Goal: Information Seeking & Learning: Learn about a topic

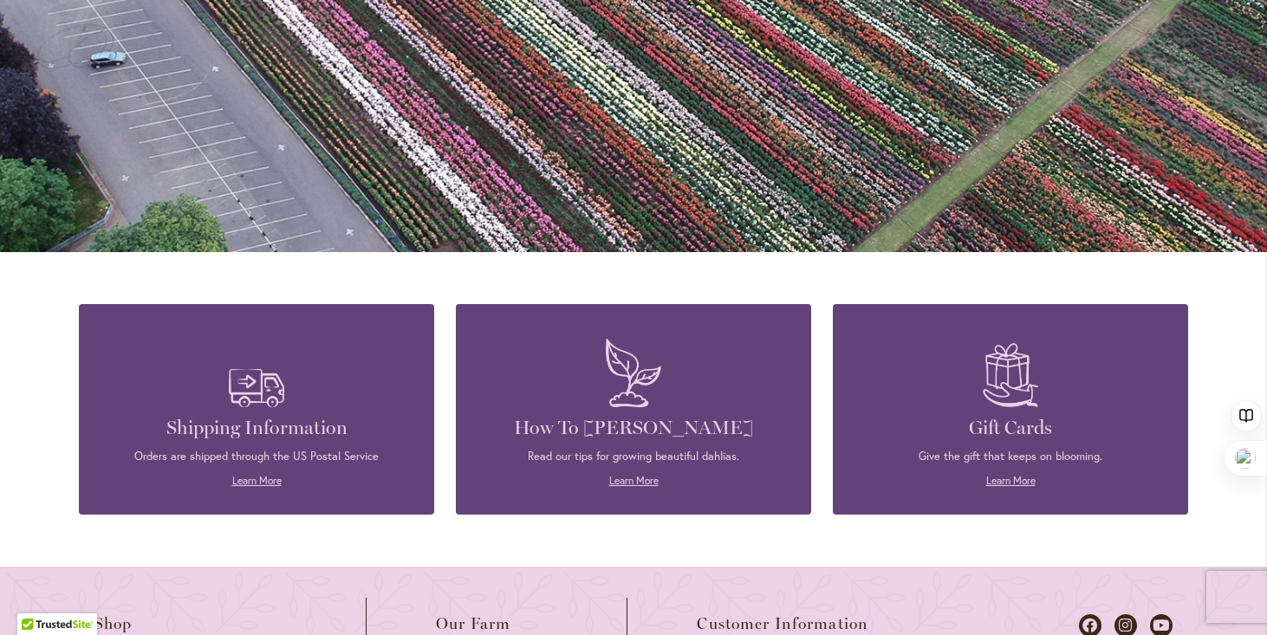
scroll to position [1572, 0]
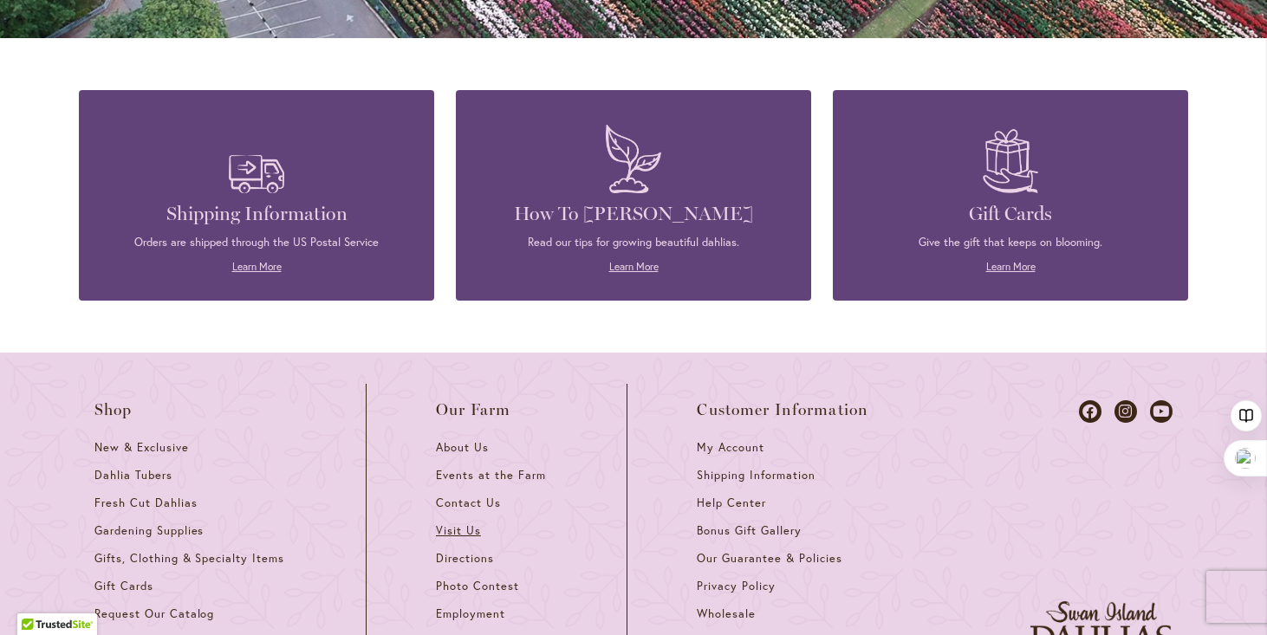
click at [442, 523] on span "Visit Us" at bounding box center [458, 530] width 45 height 15
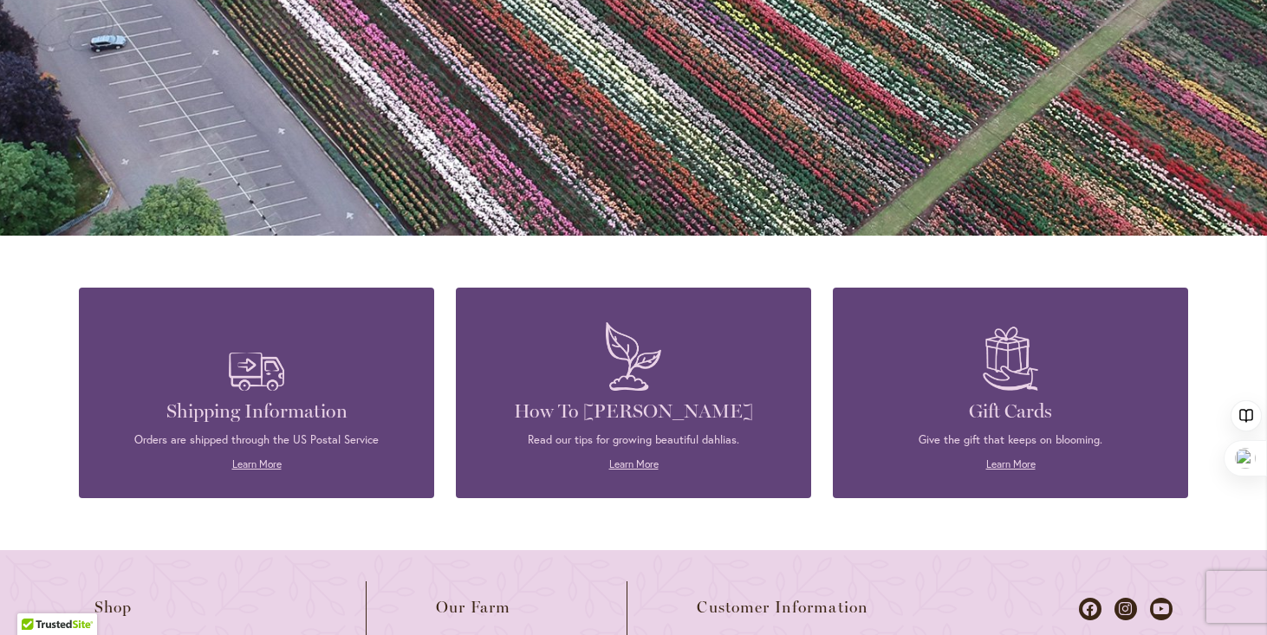
scroll to position [1772, 0]
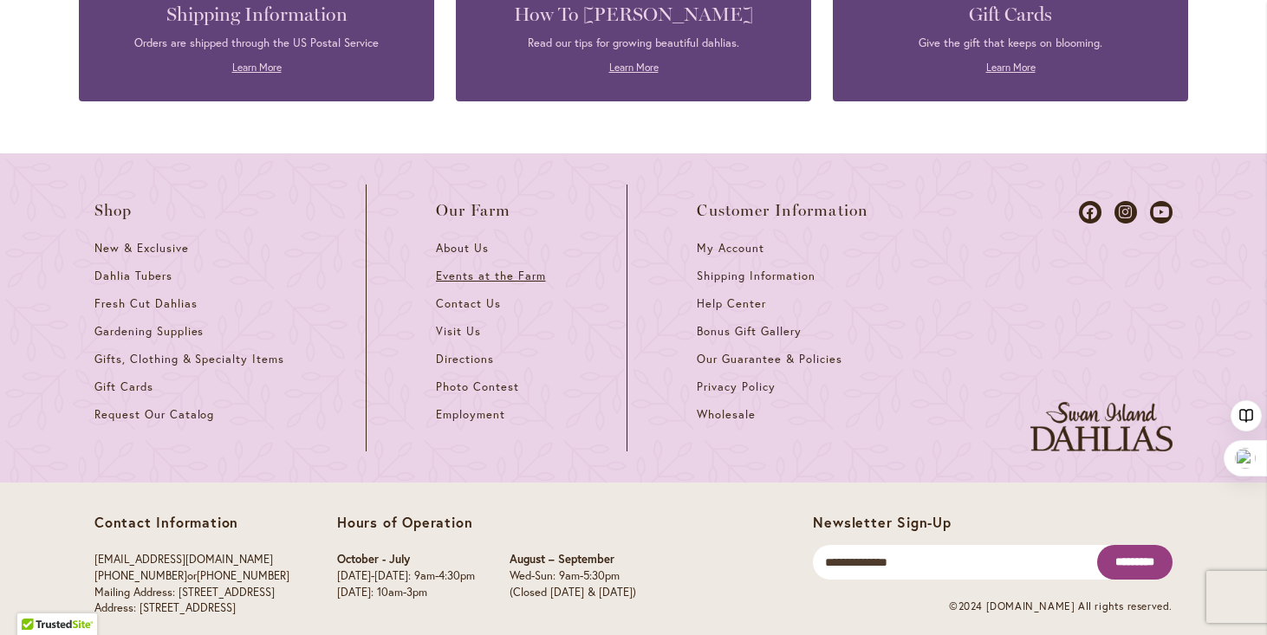
click at [500, 269] on span "Events at the Farm" at bounding box center [490, 276] width 109 height 15
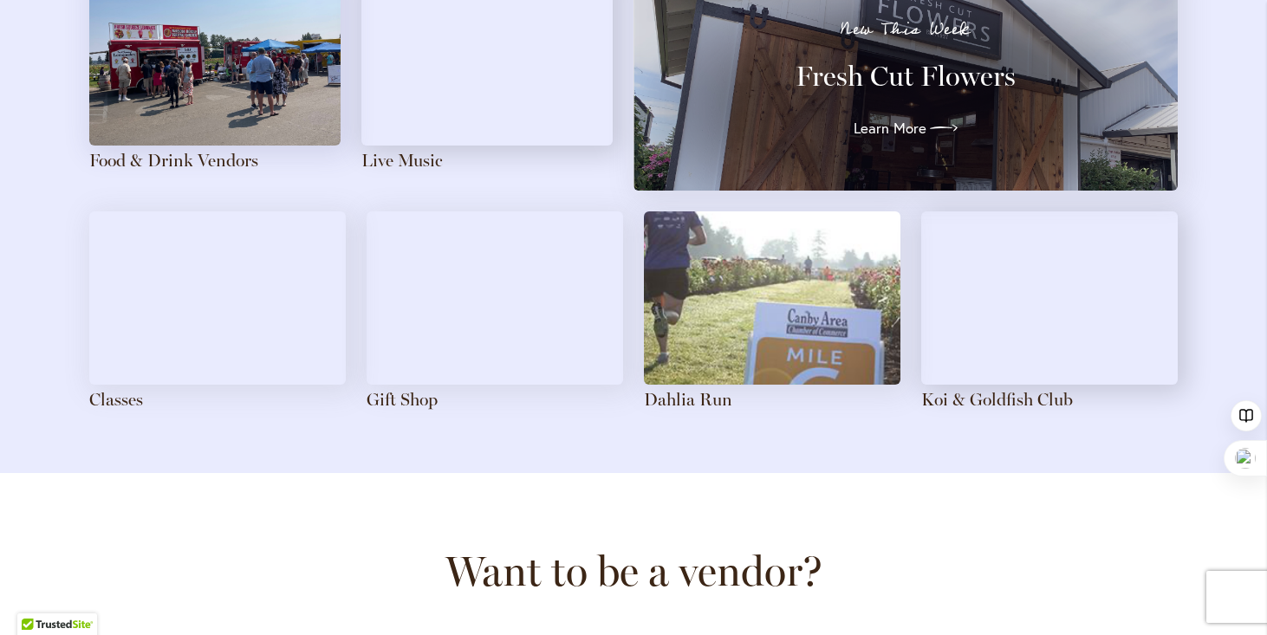
scroll to position [1764, 0]
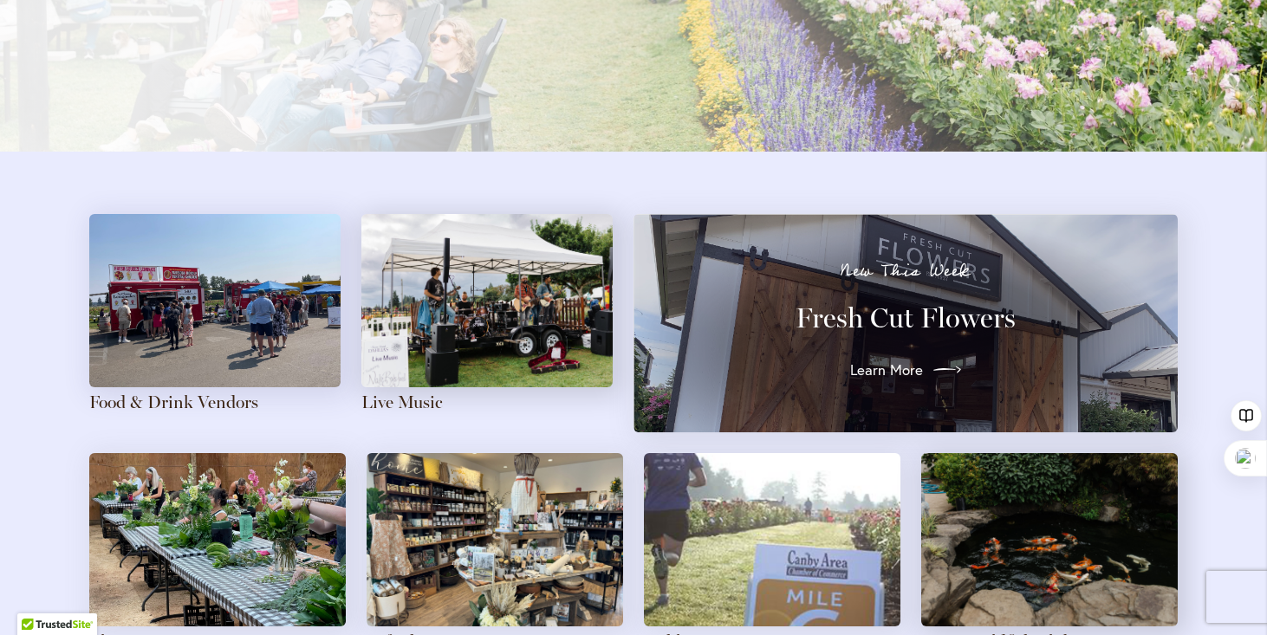
click at [870, 367] on span "Learn More" at bounding box center [886, 370] width 73 height 21
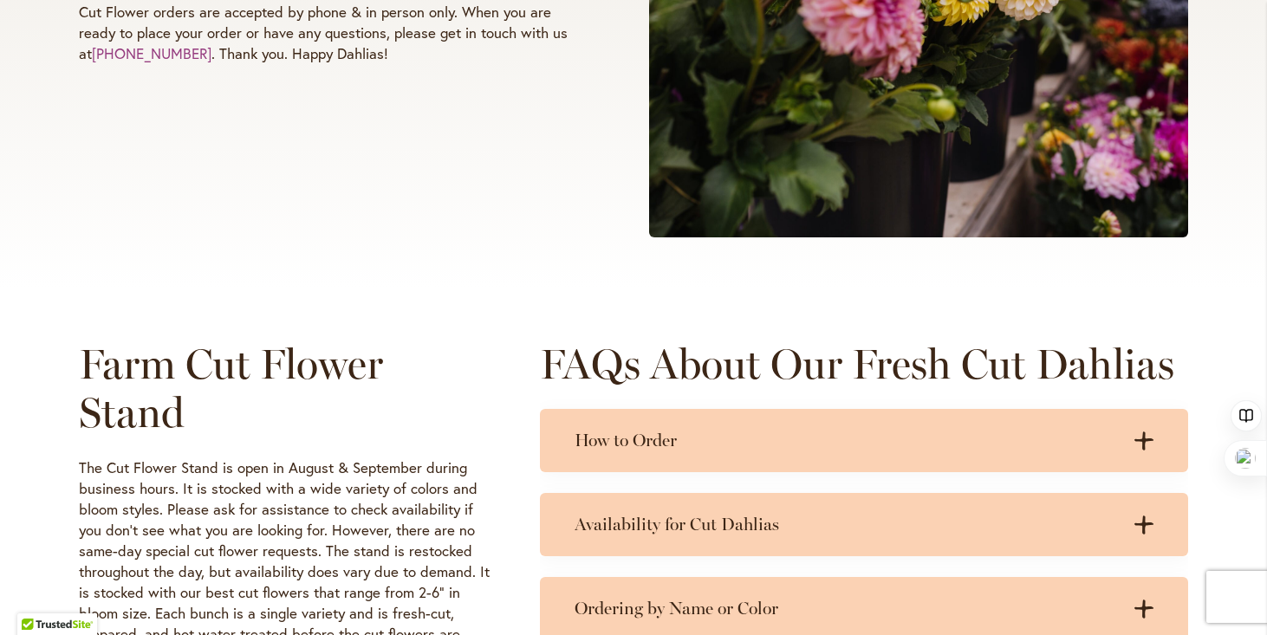
scroll to position [603, 0]
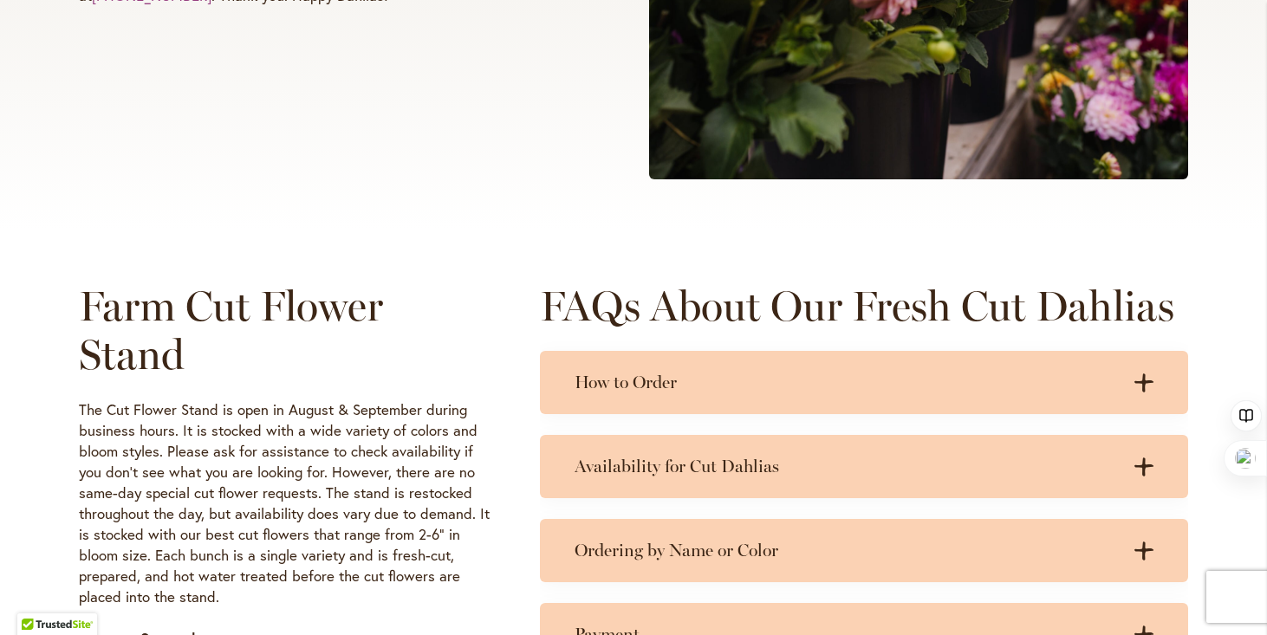
click at [870, 367] on div "How to Order .cls-1 { fill: #3c2616; stroke-width: 0px; } .cls-1 { fill: #3c261…" at bounding box center [864, 382] width 648 height 63
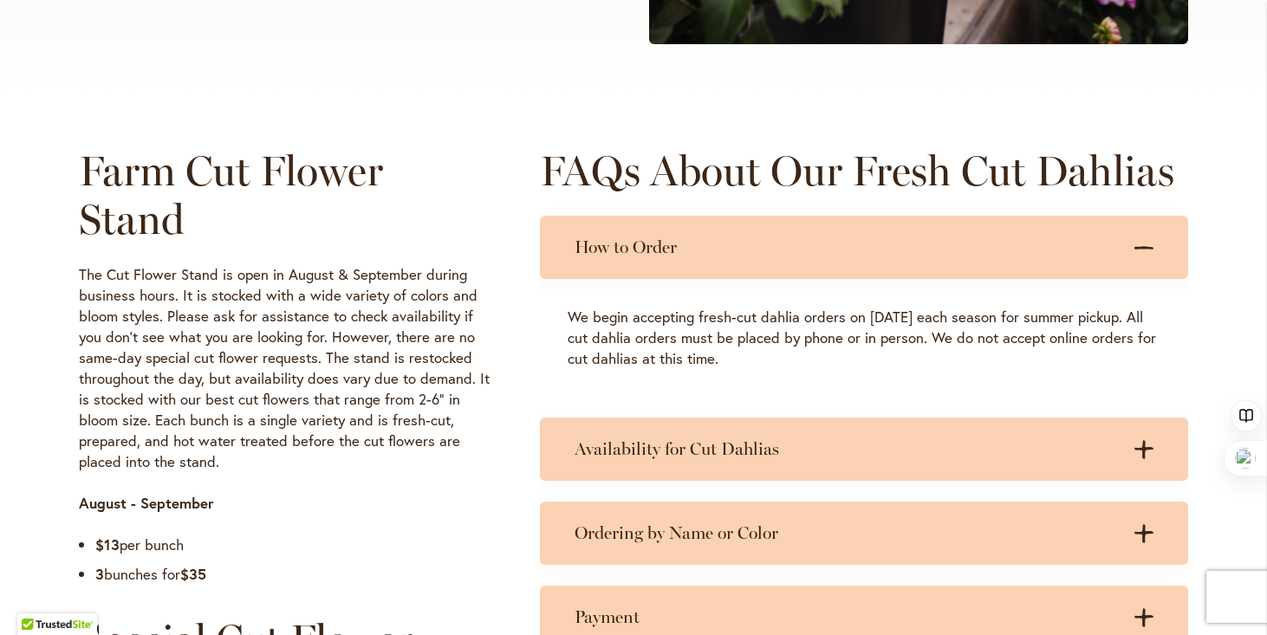
scroll to position [1007, 0]
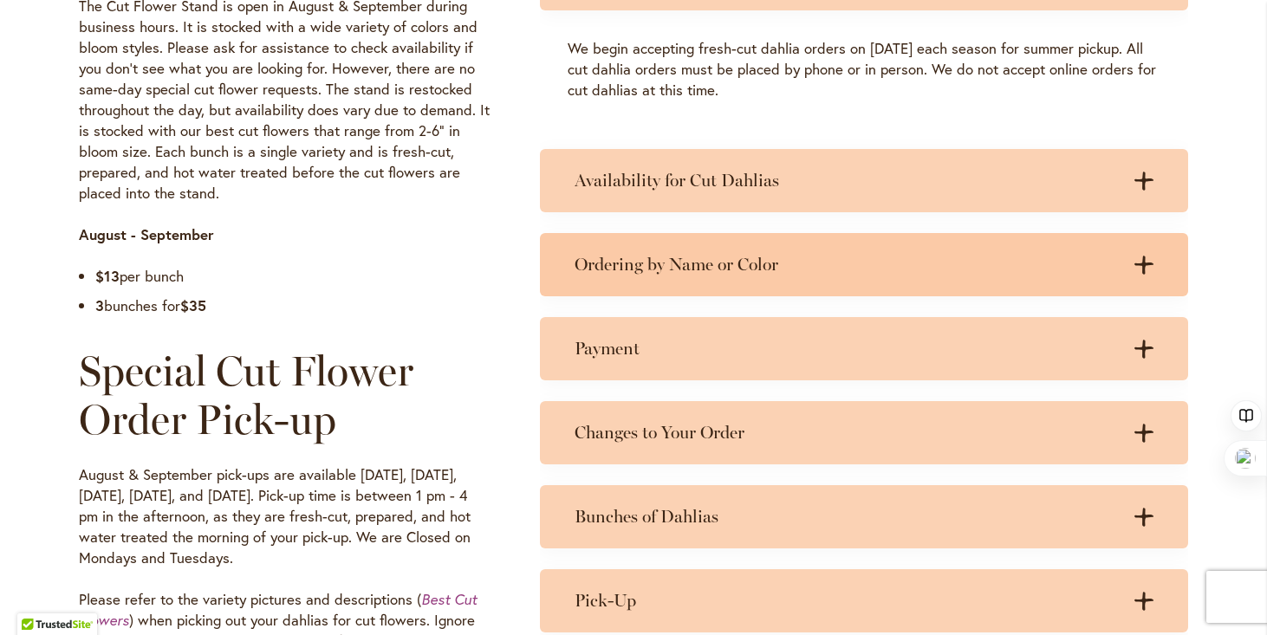
click at [604, 257] on h3 "Ordering by Name or Color" at bounding box center [846, 265] width 544 height 22
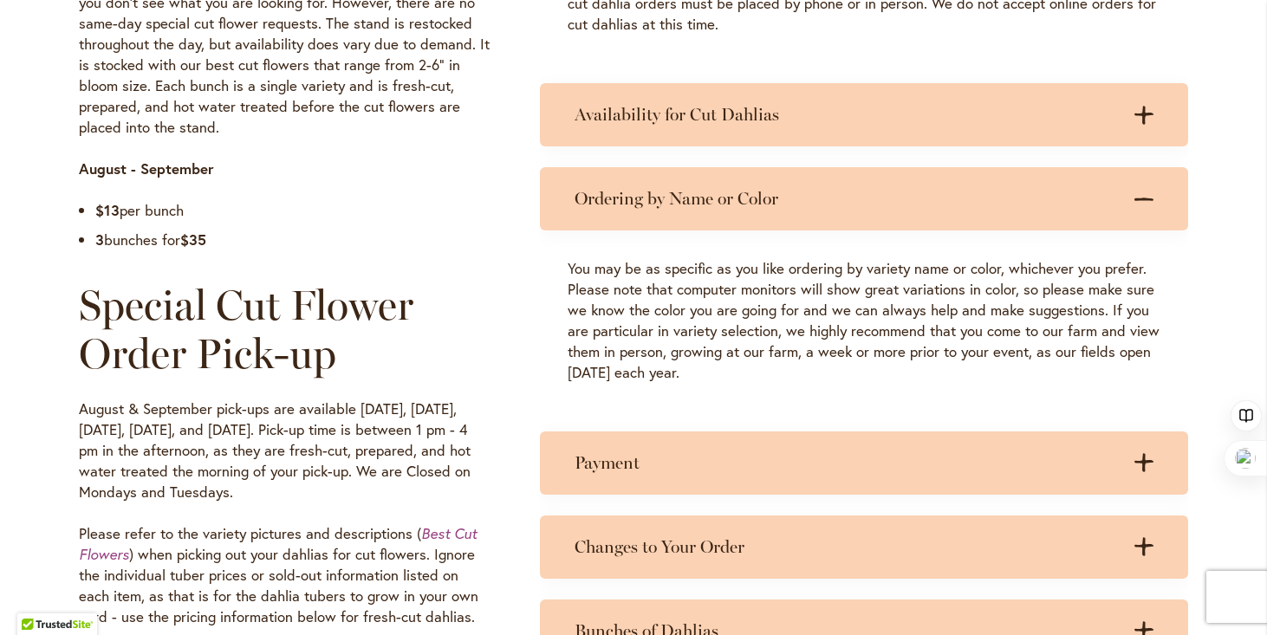
scroll to position [1513, 0]
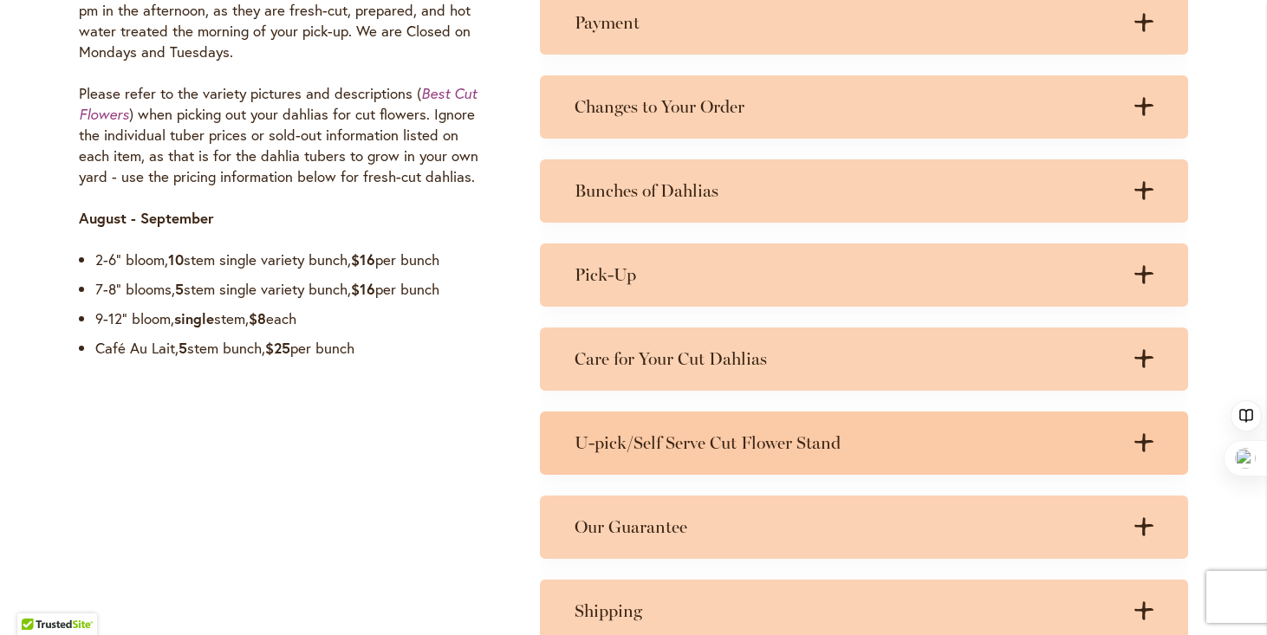
click at [636, 449] on h3 "U-pick/Self Serve Cut Flower Stand" at bounding box center [846, 443] width 544 height 22
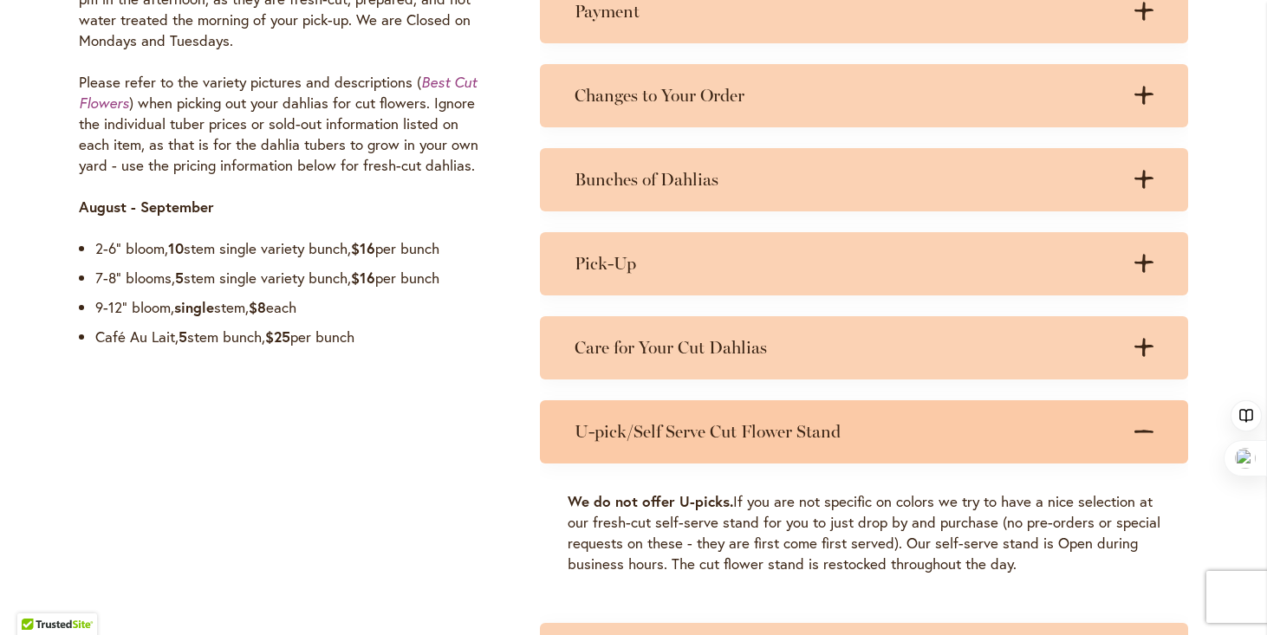
scroll to position [1730, 0]
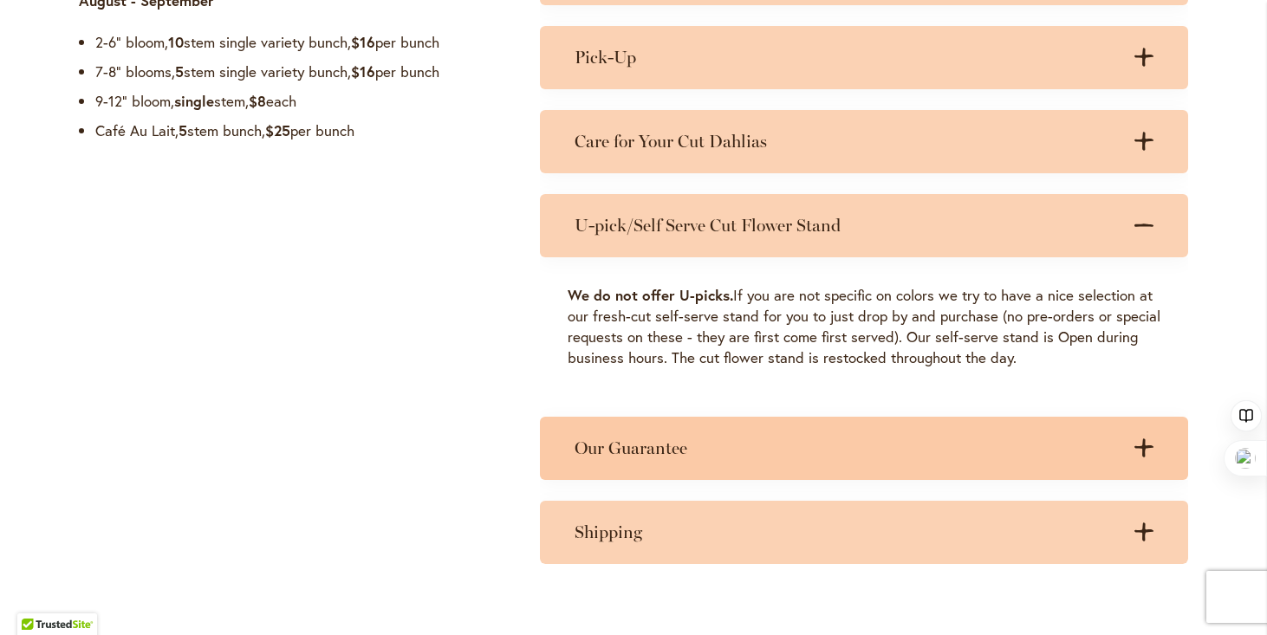
click at [636, 450] on h3 "Our Guarantee" at bounding box center [846, 448] width 544 height 22
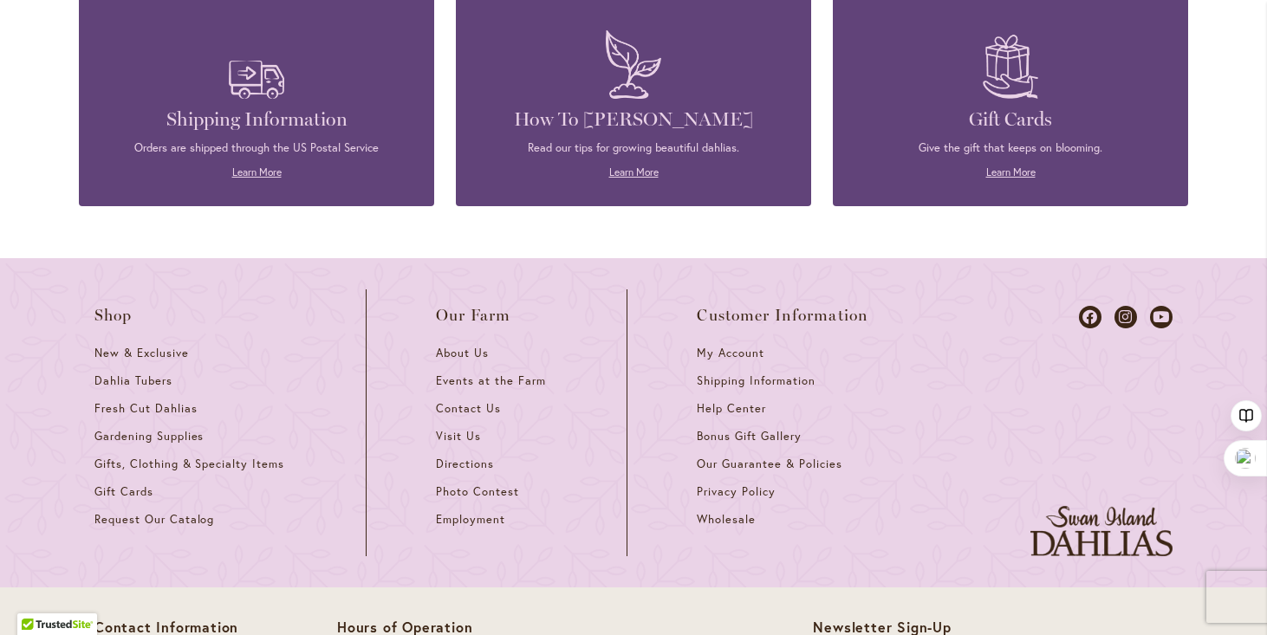
scroll to position [2693, 0]
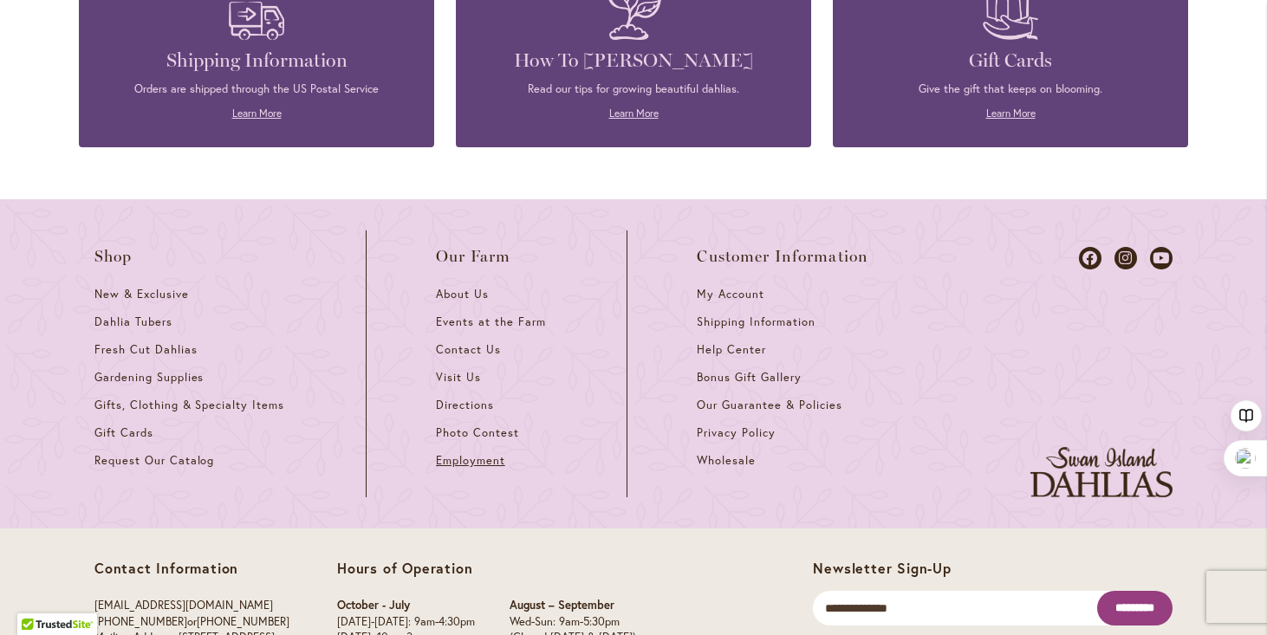
click at [490, 463] on span "Employment" at bounding box center [470, 460] width 69 height 15
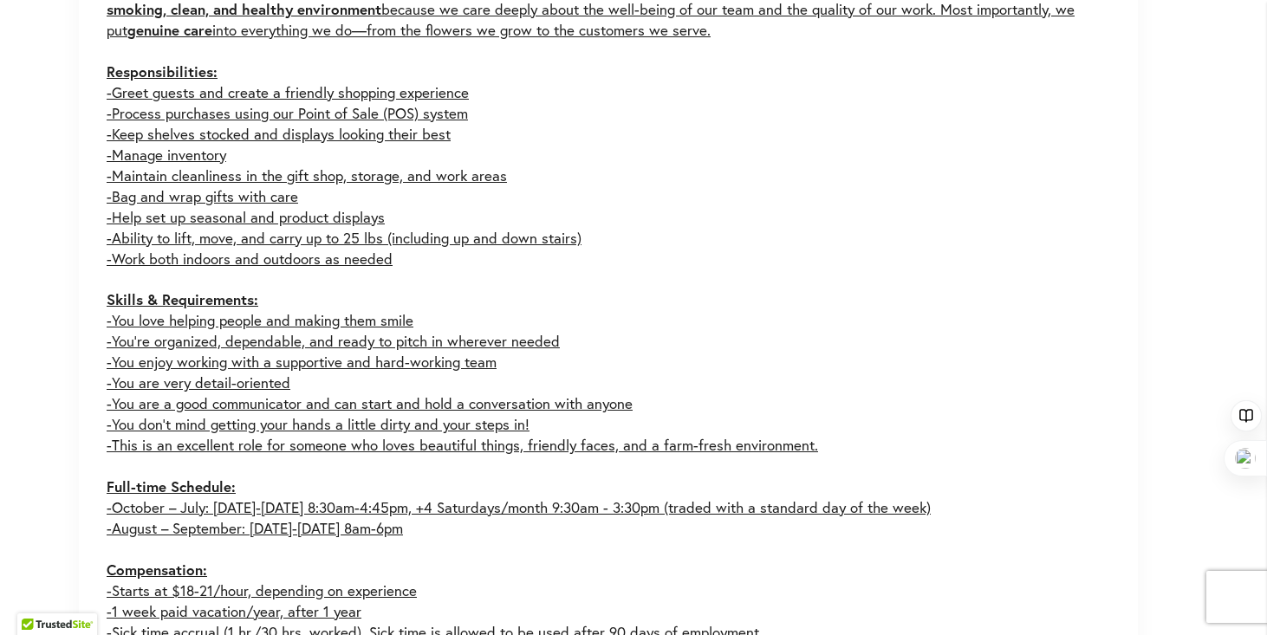
scroll to position [1260, 0]
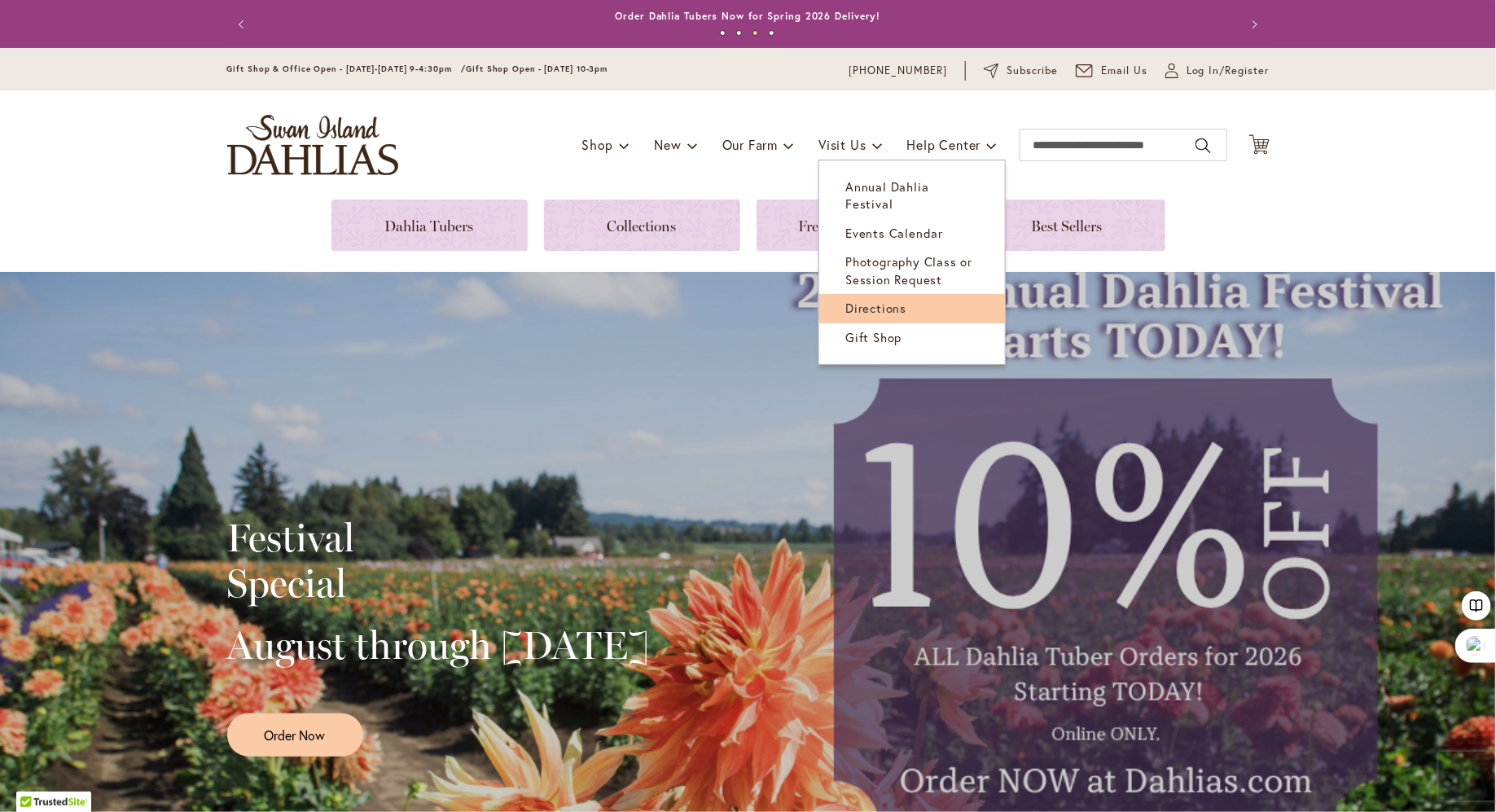
click at [845, 300] on span "Directions" at bounding box center [875, 307] width 61 height 16
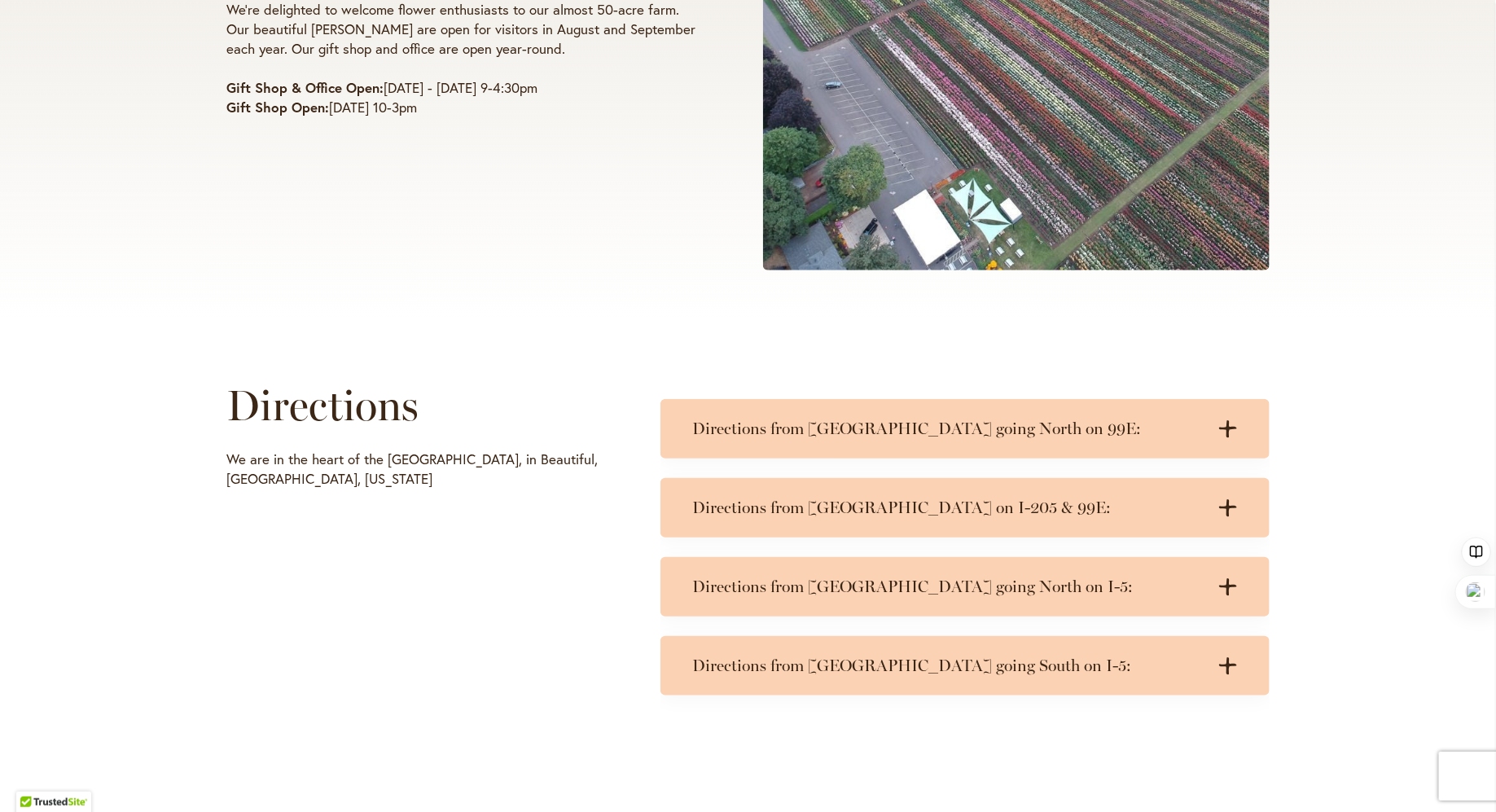
scroll to position [471, 0]
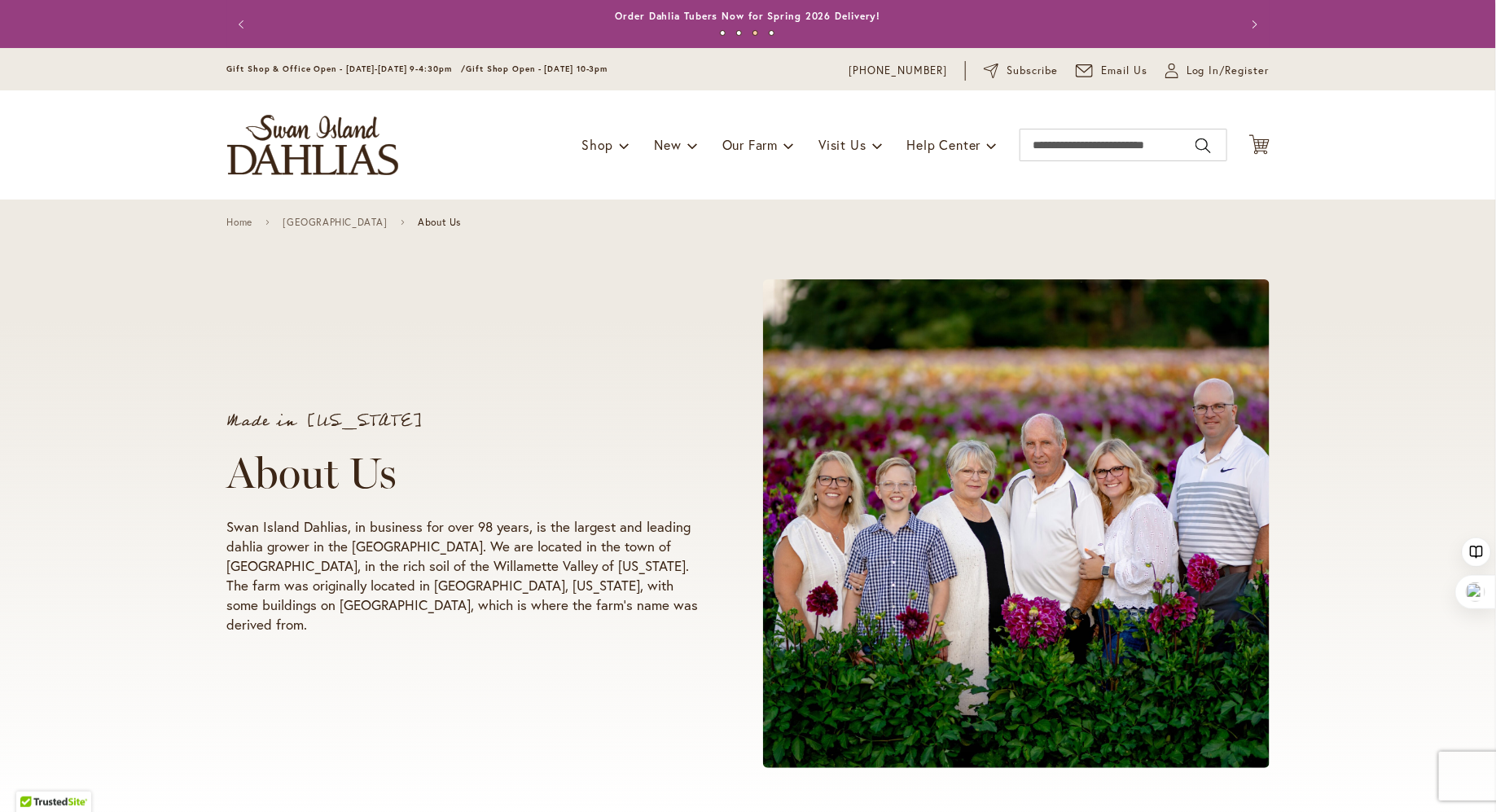
drag, startPoint x: 1496, startPoint y: 180, endPoint x: 1496, endPoint y: 220, distance: 40.0
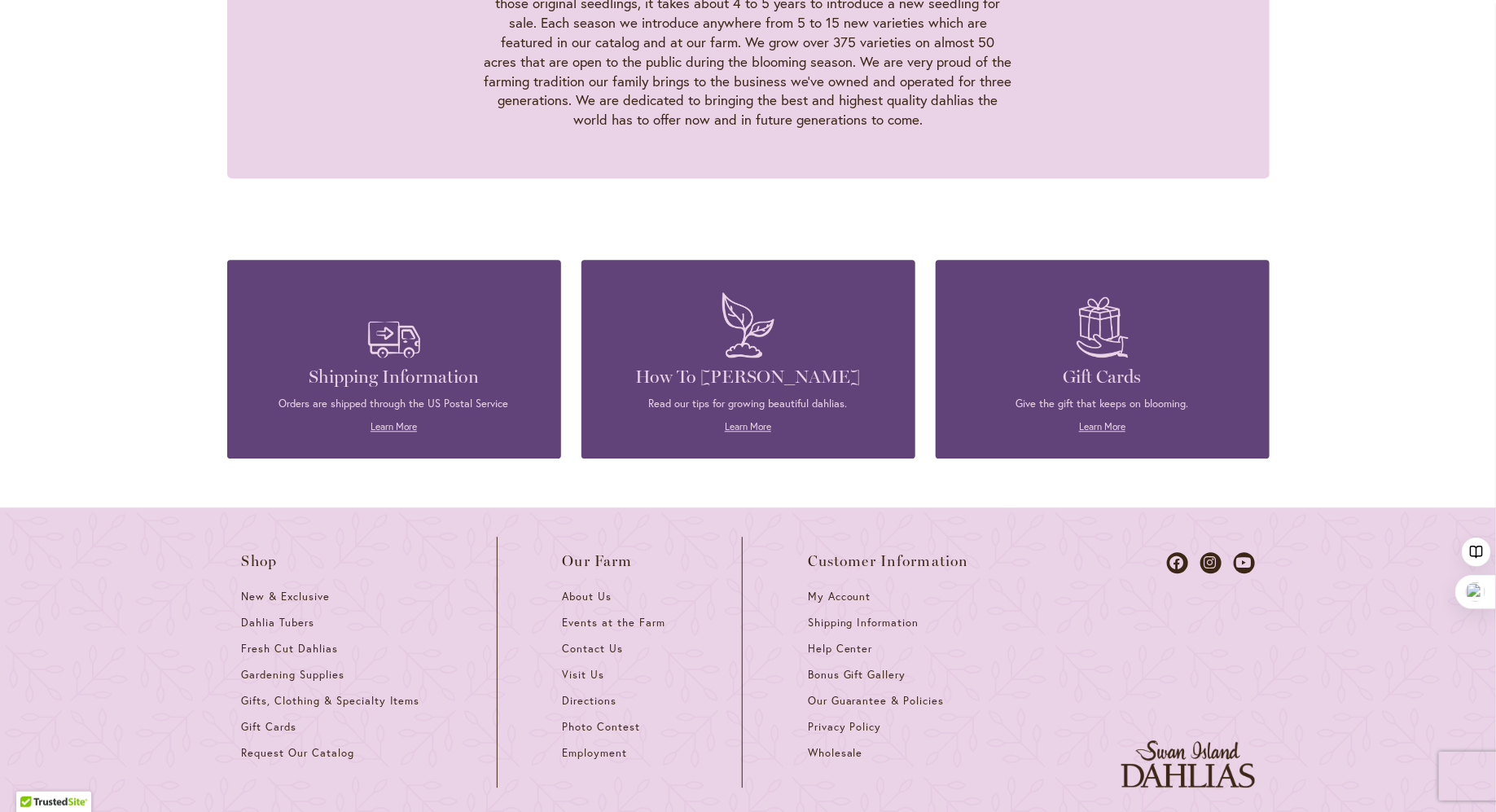
scroll to position [1733, 0]
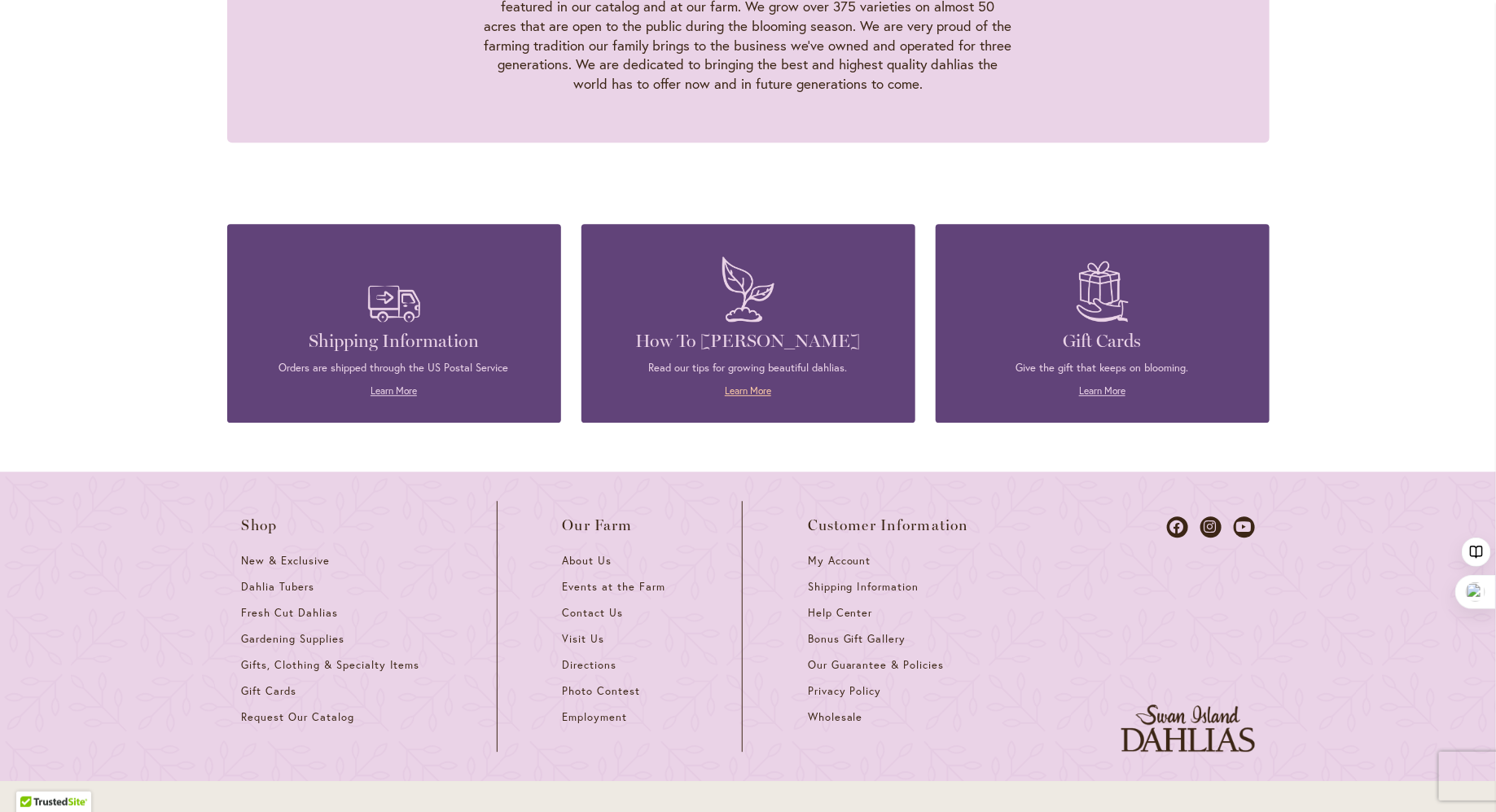
click at [740, 384] on link "Learn More" at bounding box center [748, 390] width 46 height 12
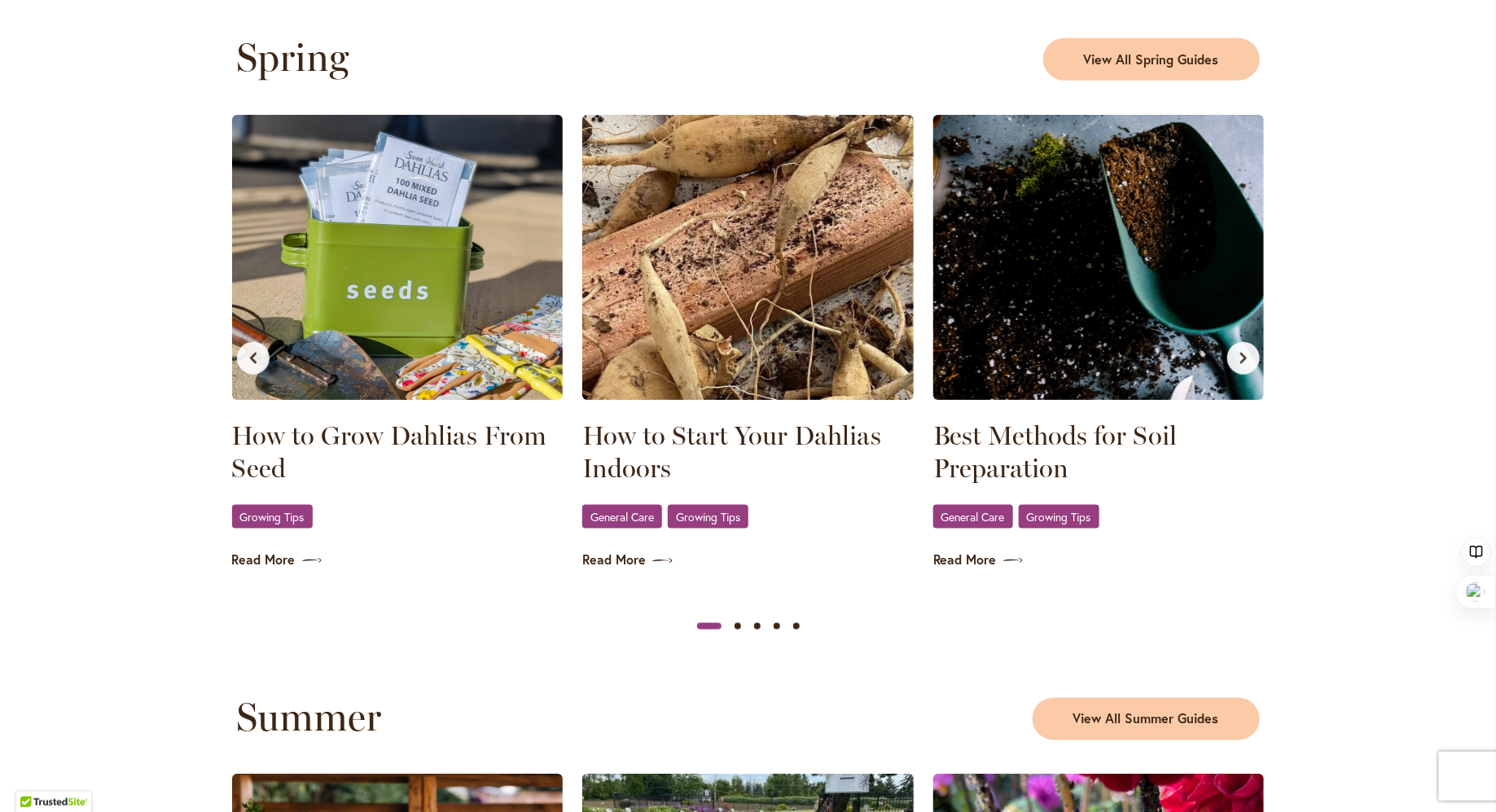
scroll to position [866, 0]
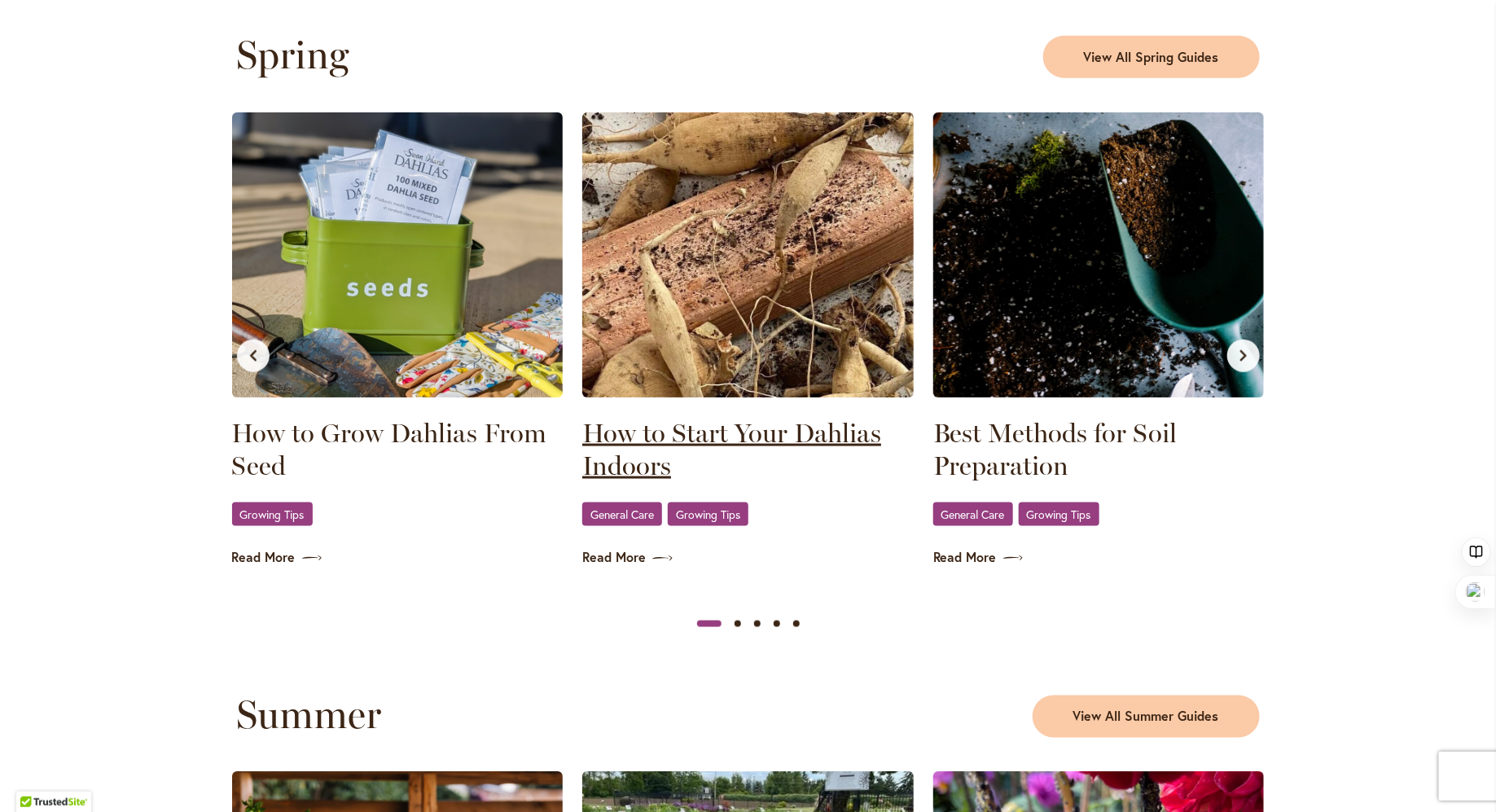
click at [736, 439] on link "How to Start Your Dahlias Indoors" at bounding box center [748, 449] width 332 height 65
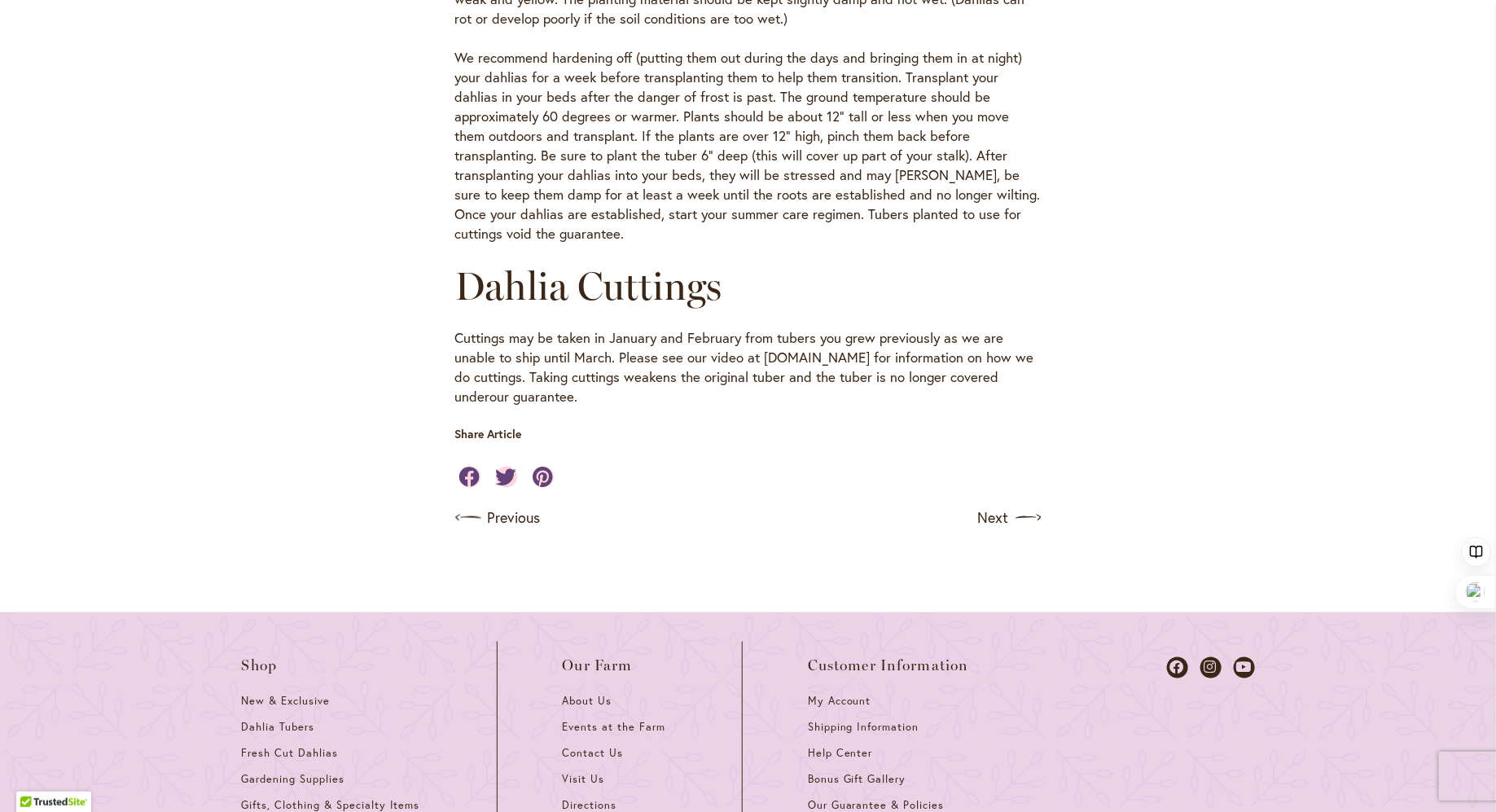
scroll to position [855, 0]
click at [996, 521] on link "Next" at bounding box center [1012, 515] width 60 height 26
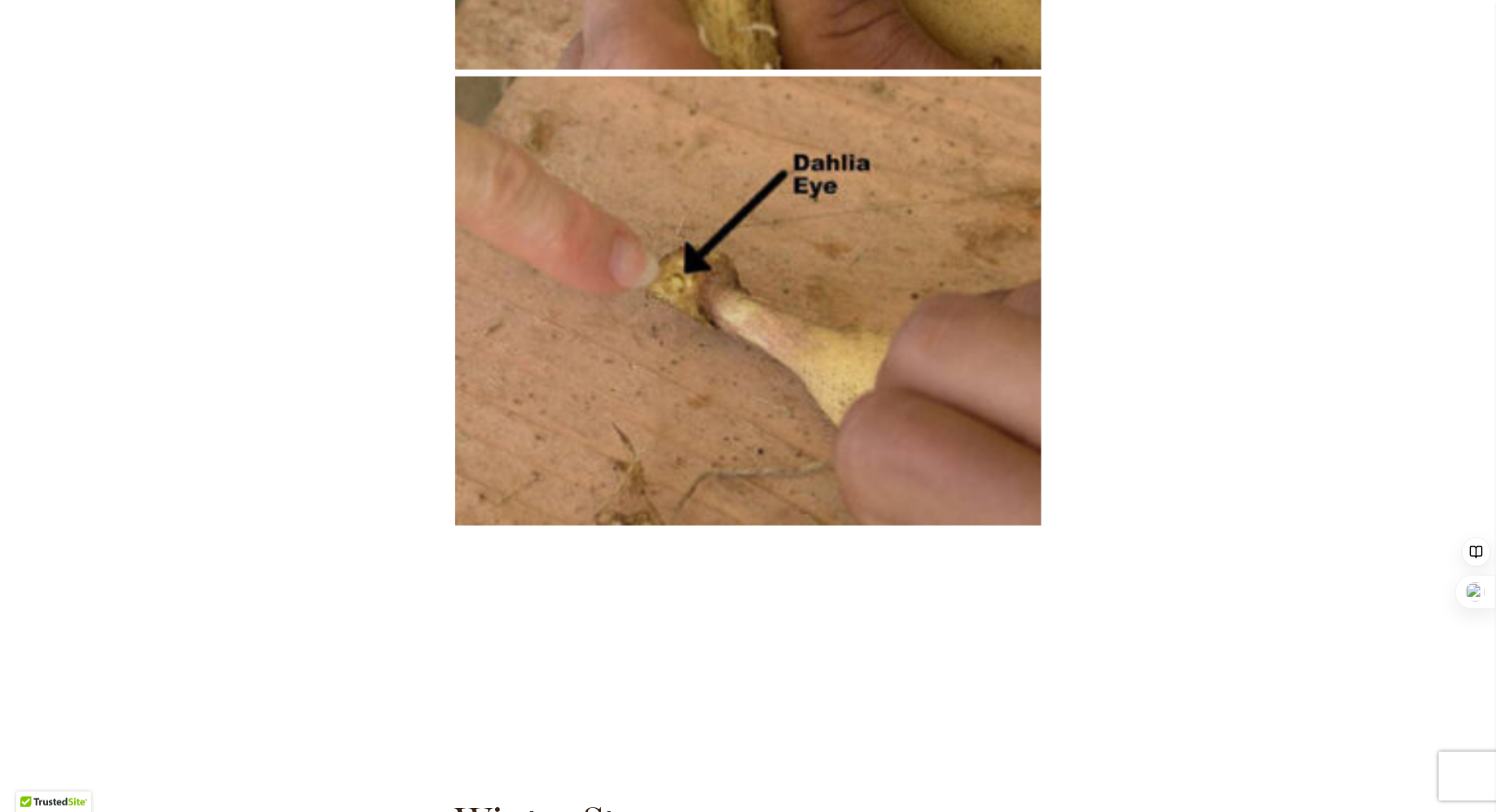
scroll to position [3798, 0]
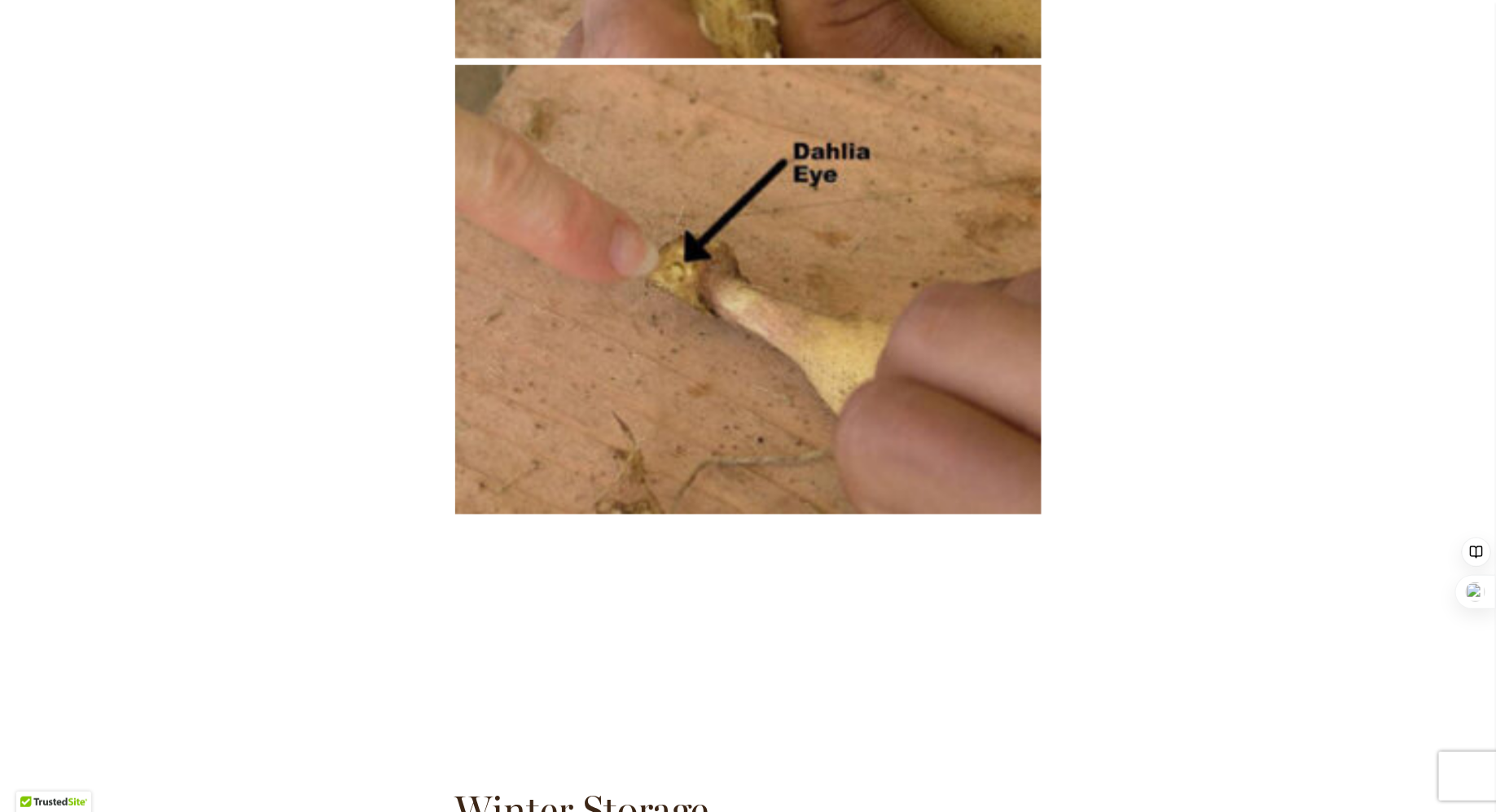
drag, startPoint x: 1488, startPoint y: 535, endPoint x: 546, endPoint y: 166, distance: 1011.7
click at [561, 174] on body "Skip to Accessibility Information The store will not work correctly in the case…" at bounding box center [748, 406] width 1496 height 812
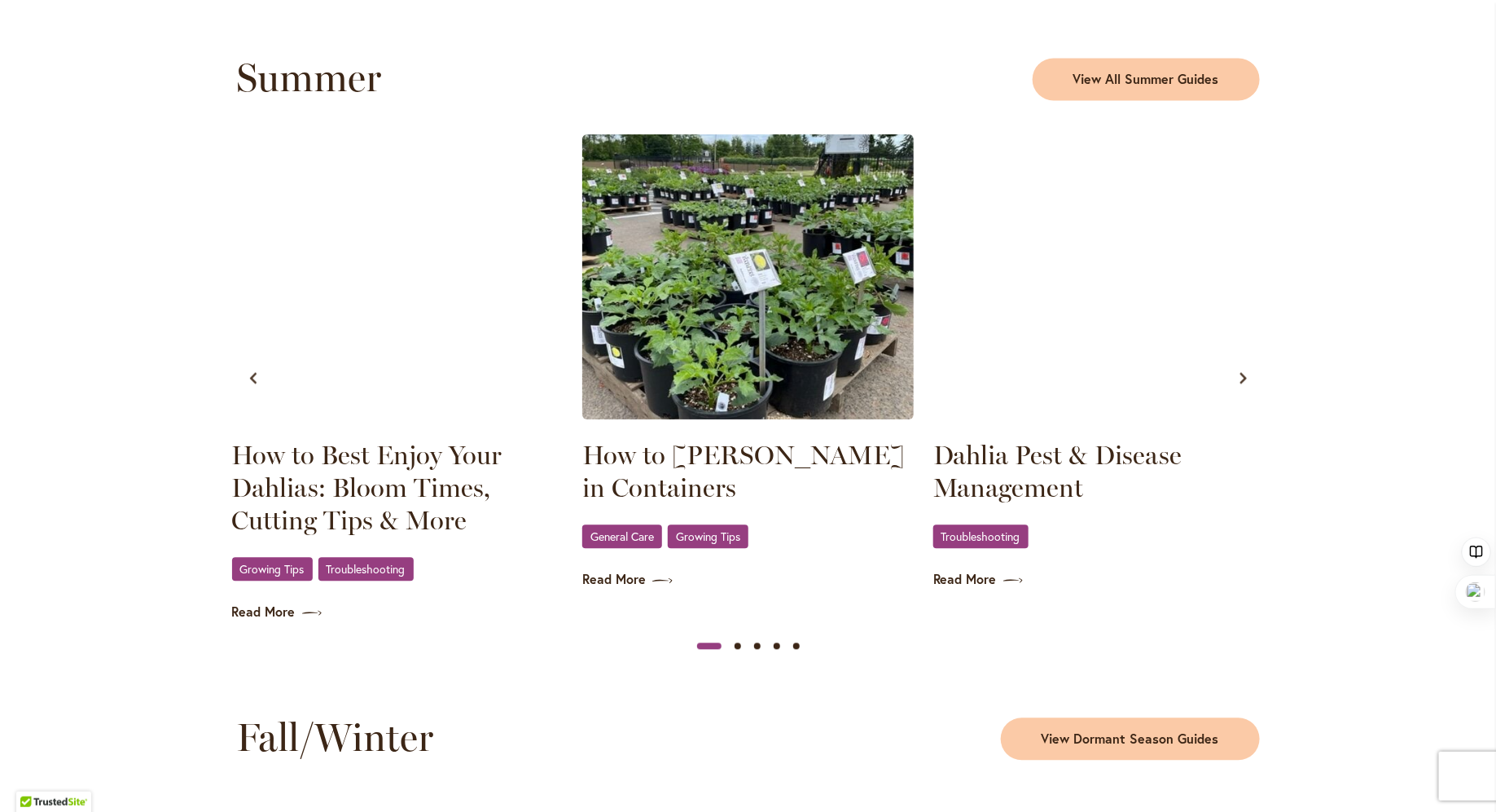
scroll to position [1506, 0]
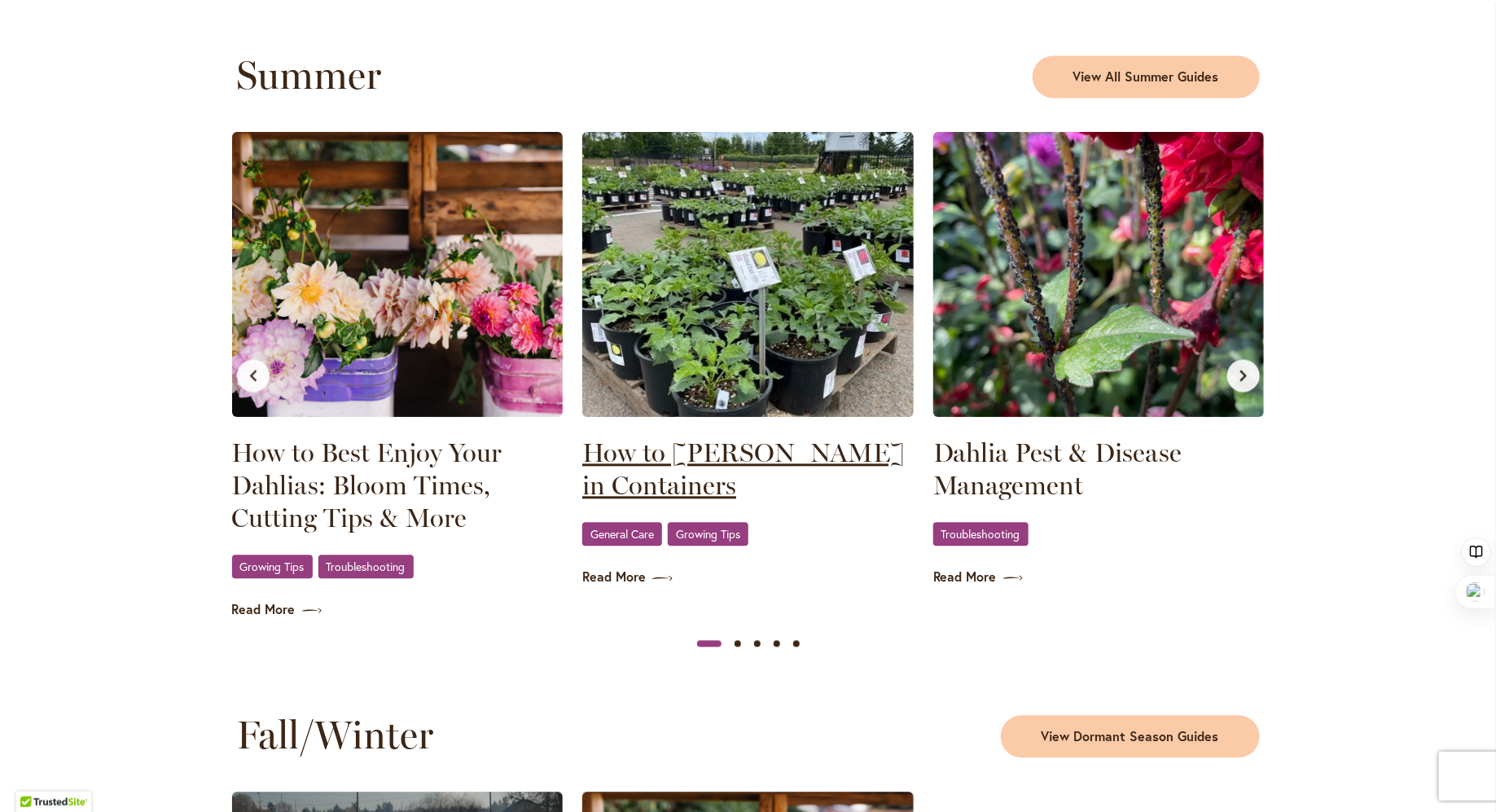
click at [627, 462] on link "How to Grow Dahlias in Containers" at bounding box center [748, 468] width 332 height 65
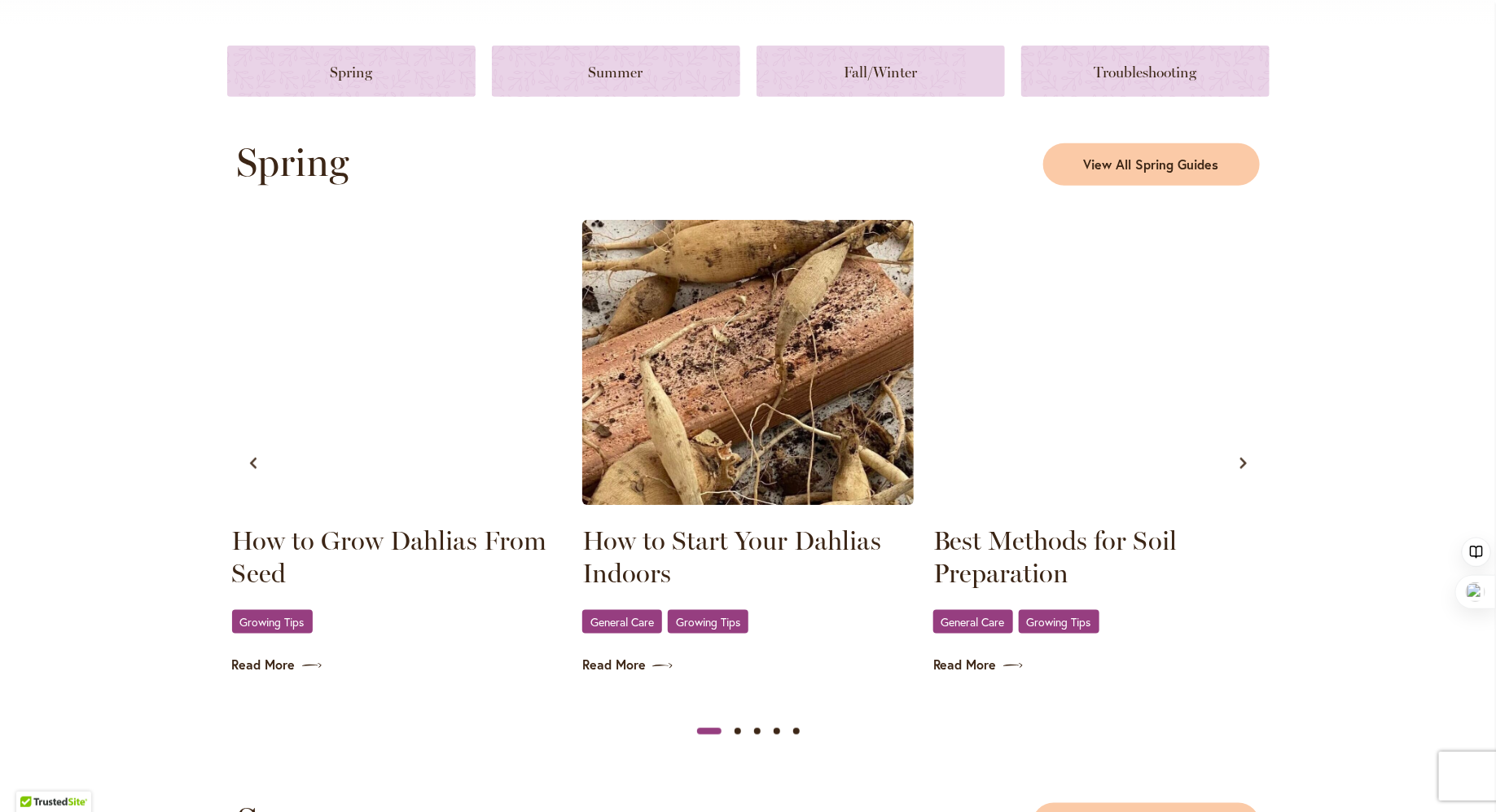
scroll to position [761, 0]
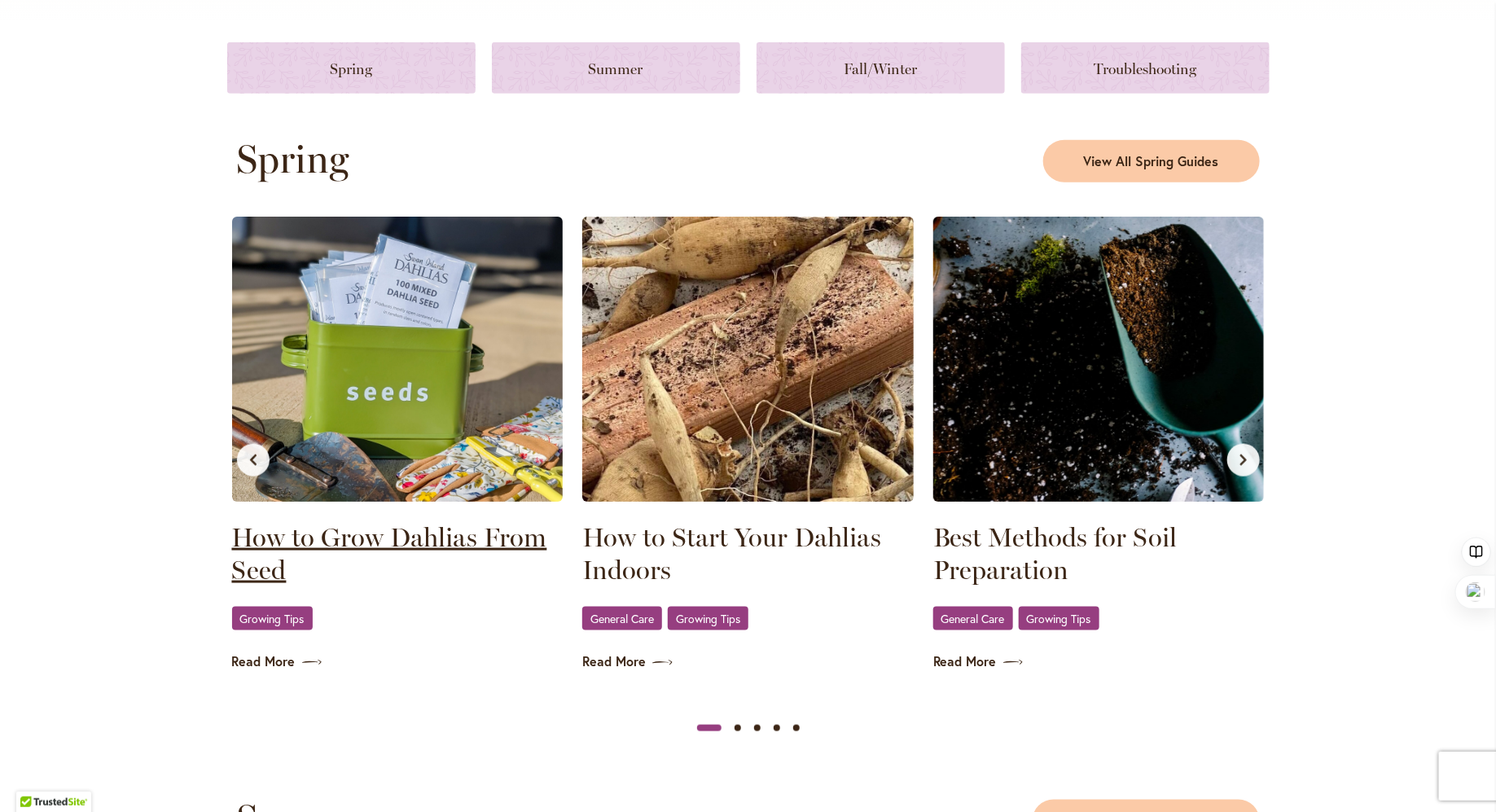
click at [418, 533] on link "How to Grow Dahlias From Seed" at bounding box center [398, 553] width 332 height 65
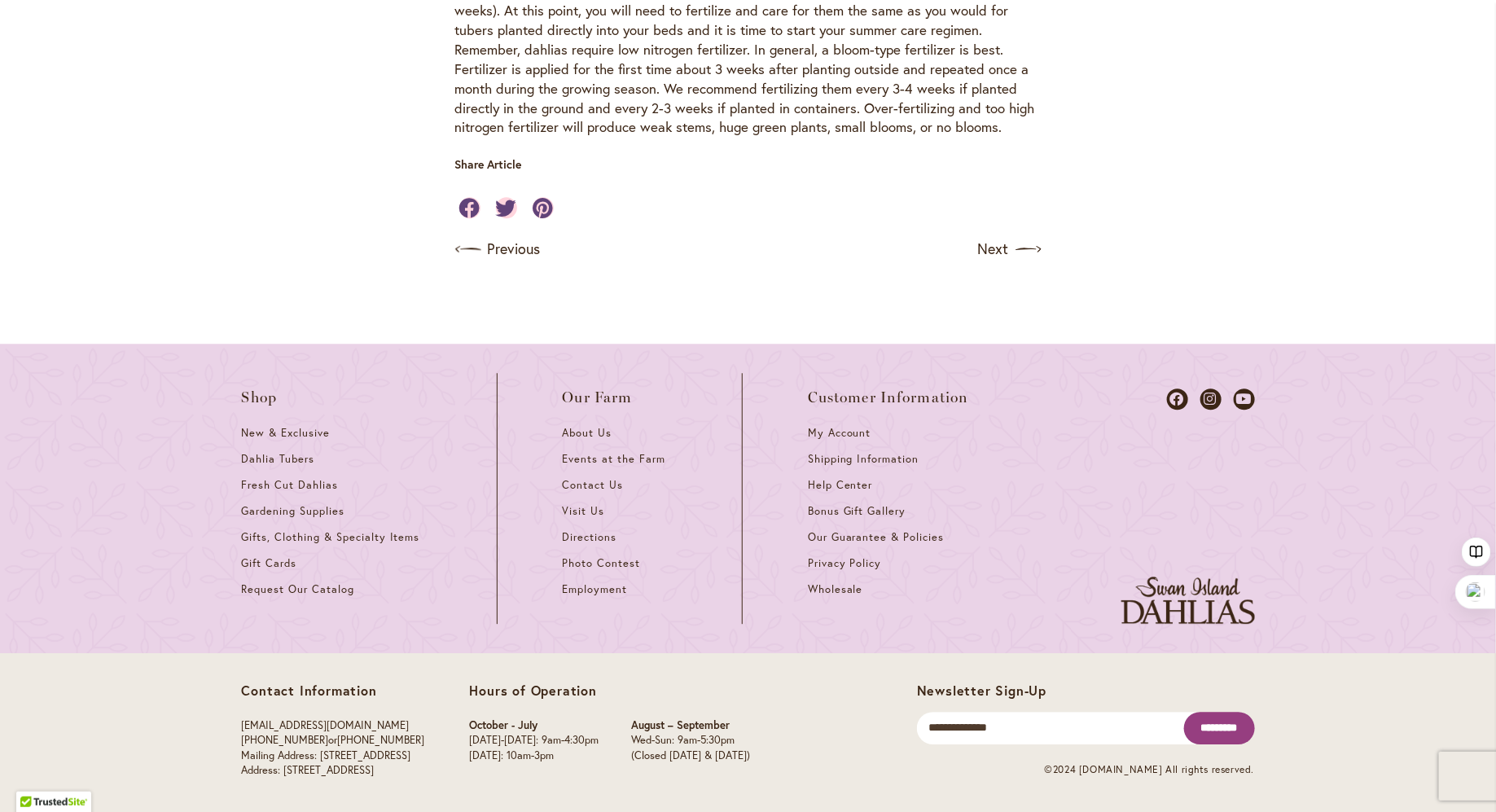
scroll to position [1883, 0]
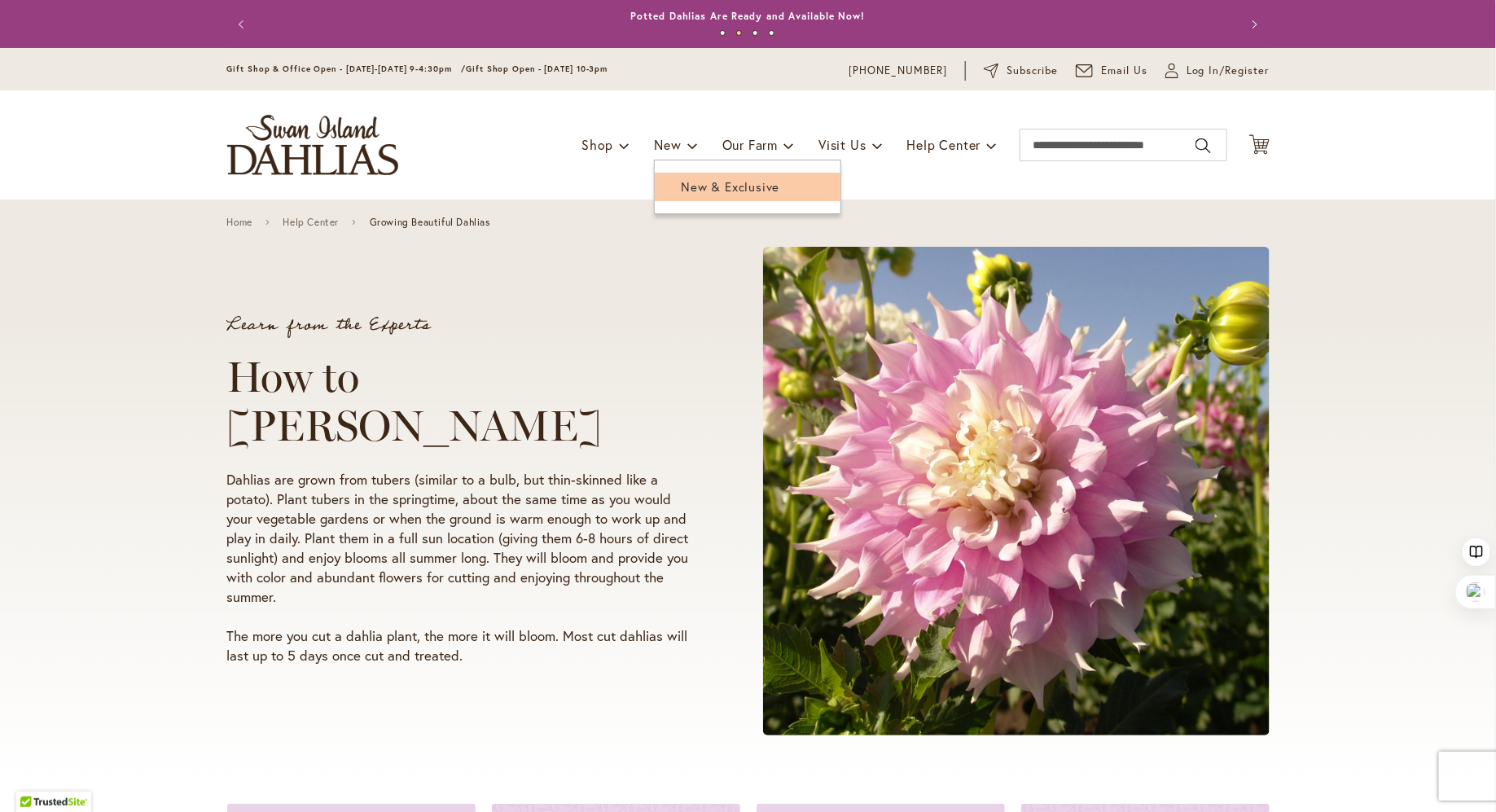
click at [681, 198] on link "New & Exclusive" at bounding box center [748, 187] width 186 height 28
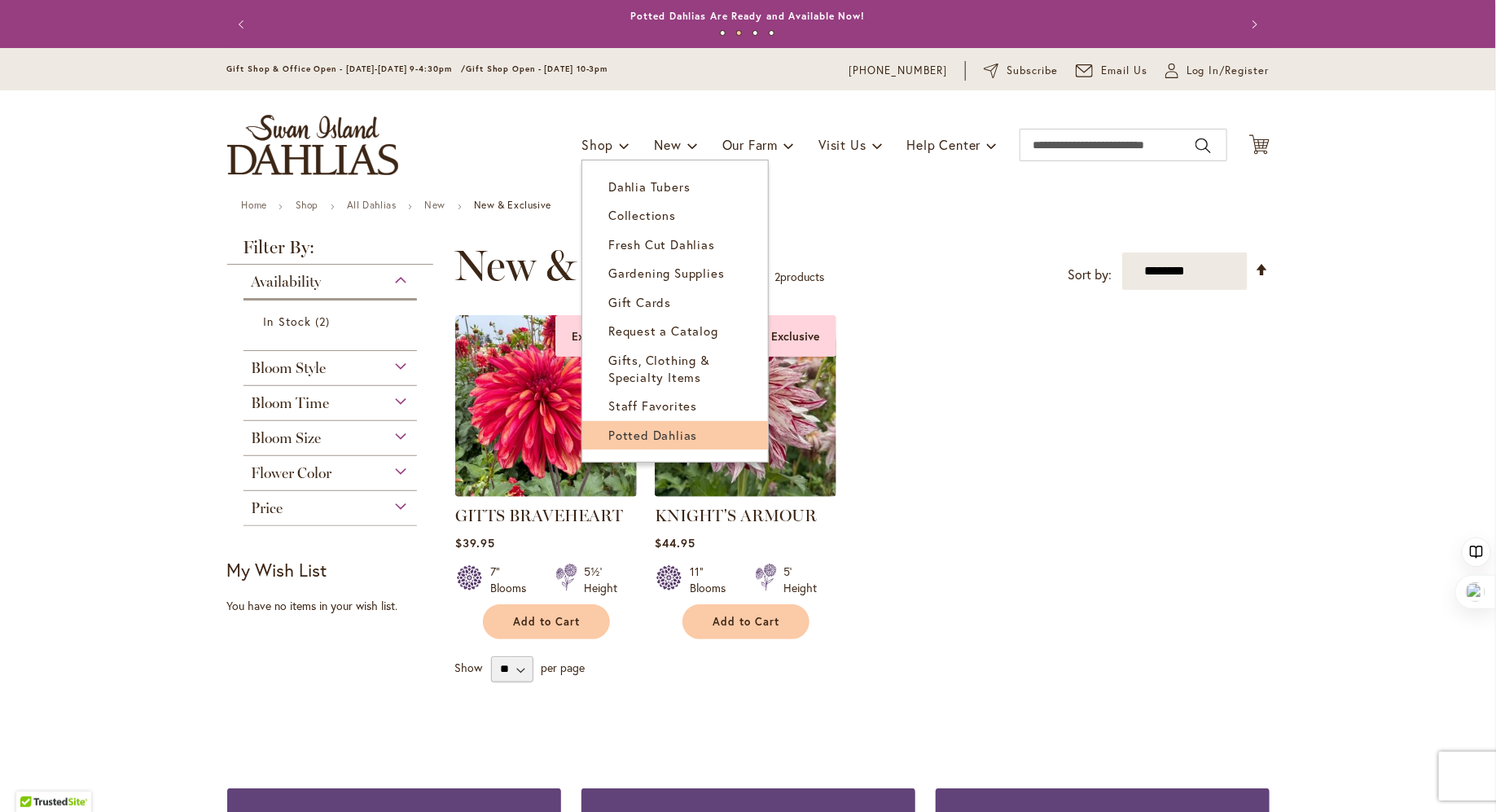
click at [608, 435] on span "Potted Dahlias" at bounding box center [653, 434] width 88 height 16
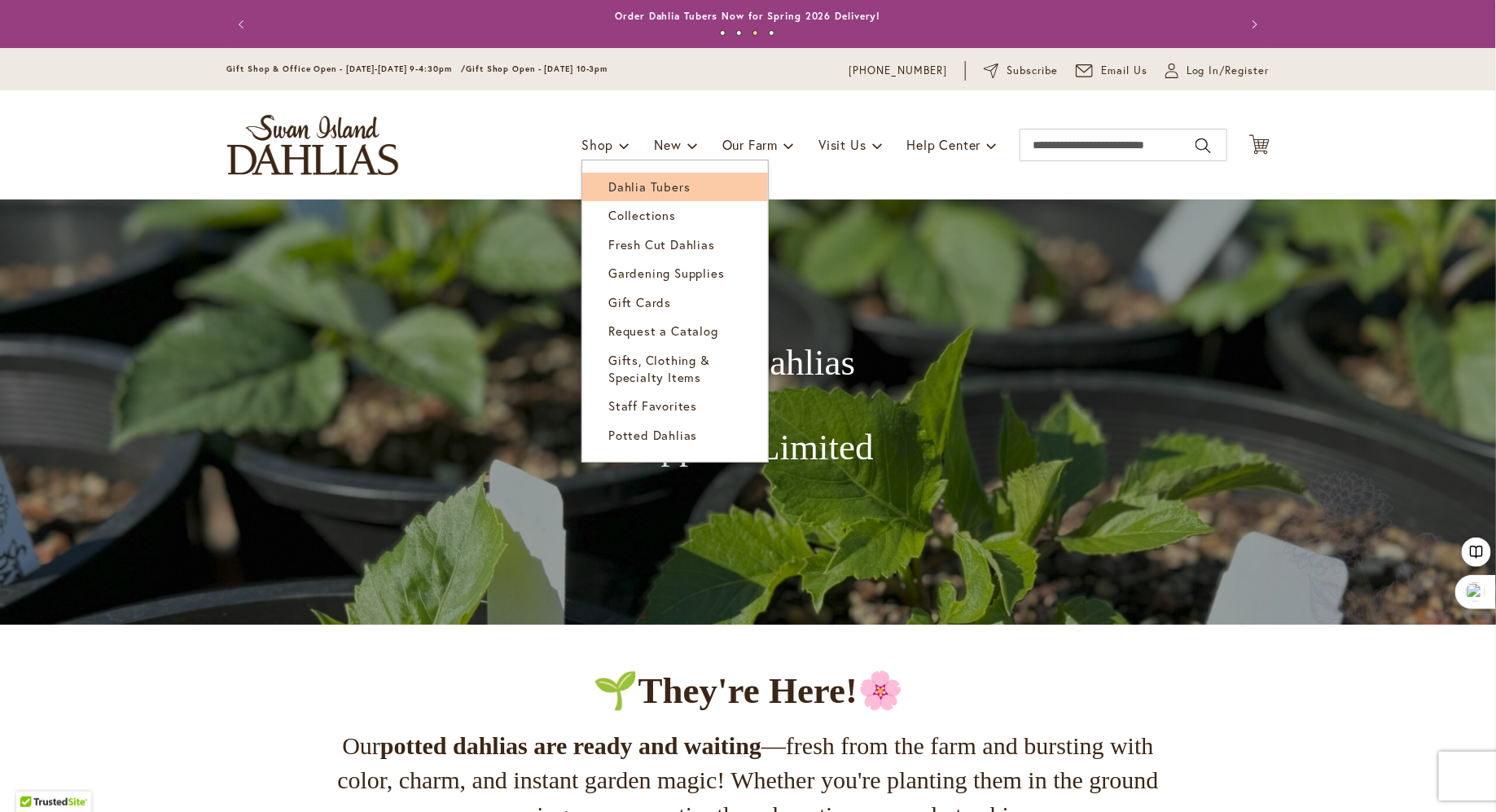
click at [608, 180] on span "Dahlia Tubers" at bounding box center [649, 186] width 82 height 16
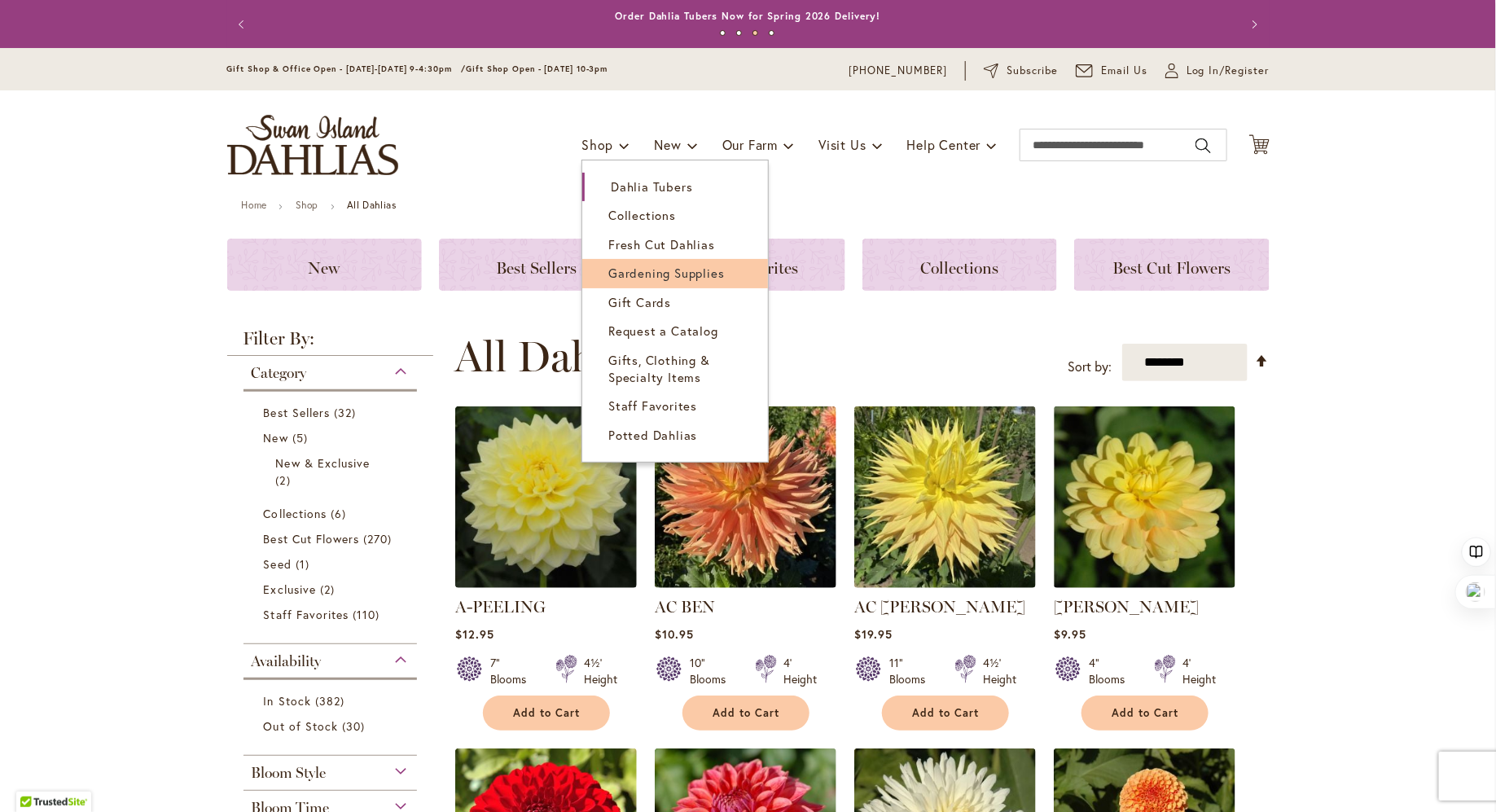
click at [631, 268] on span "Gardening Supplies" at bounding box center [666, 273] width 116 height 16
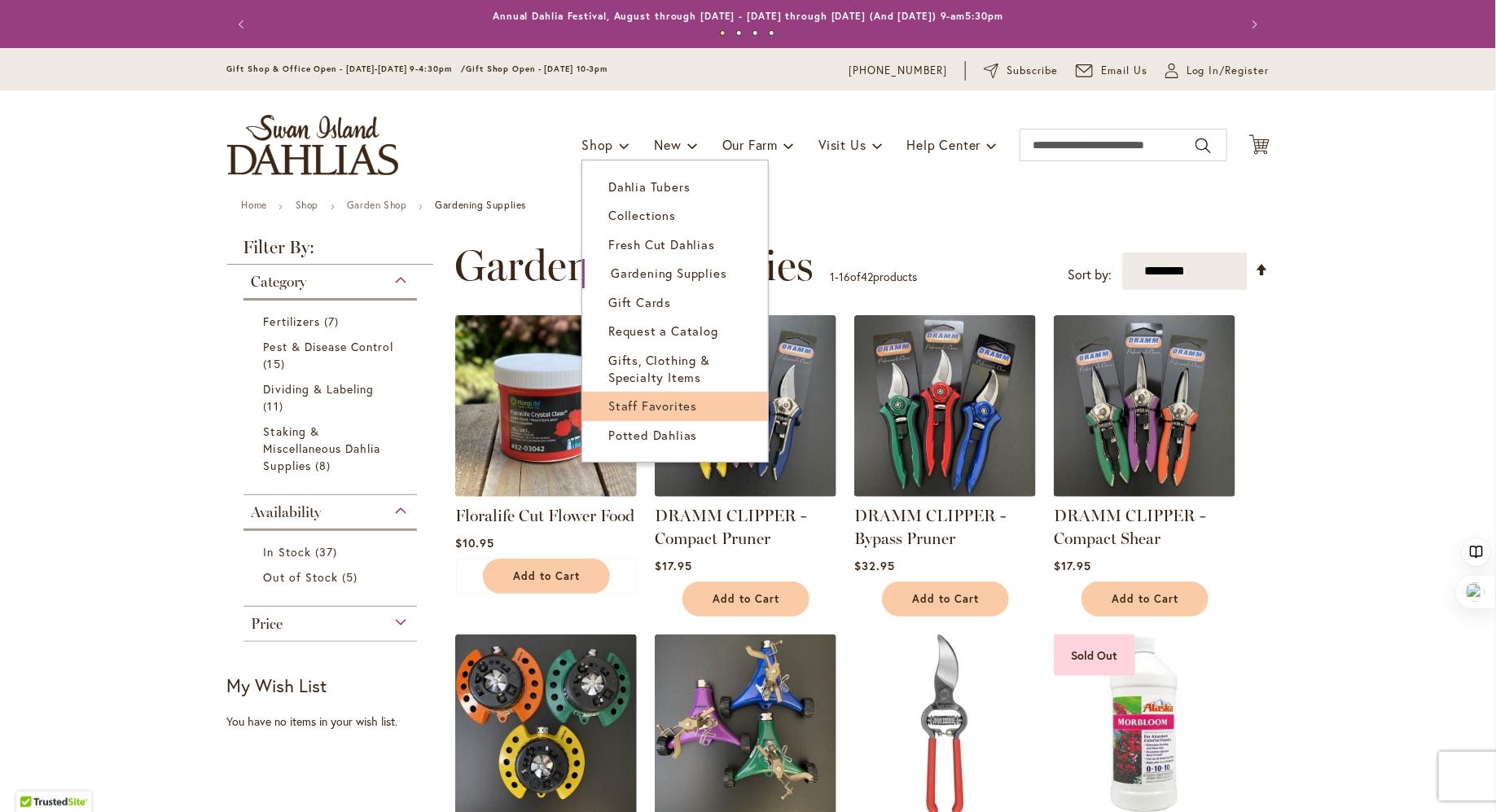
click at [634, 405] on span "Staff Favorites" at bounding box center [653, 405] width 88 height 16
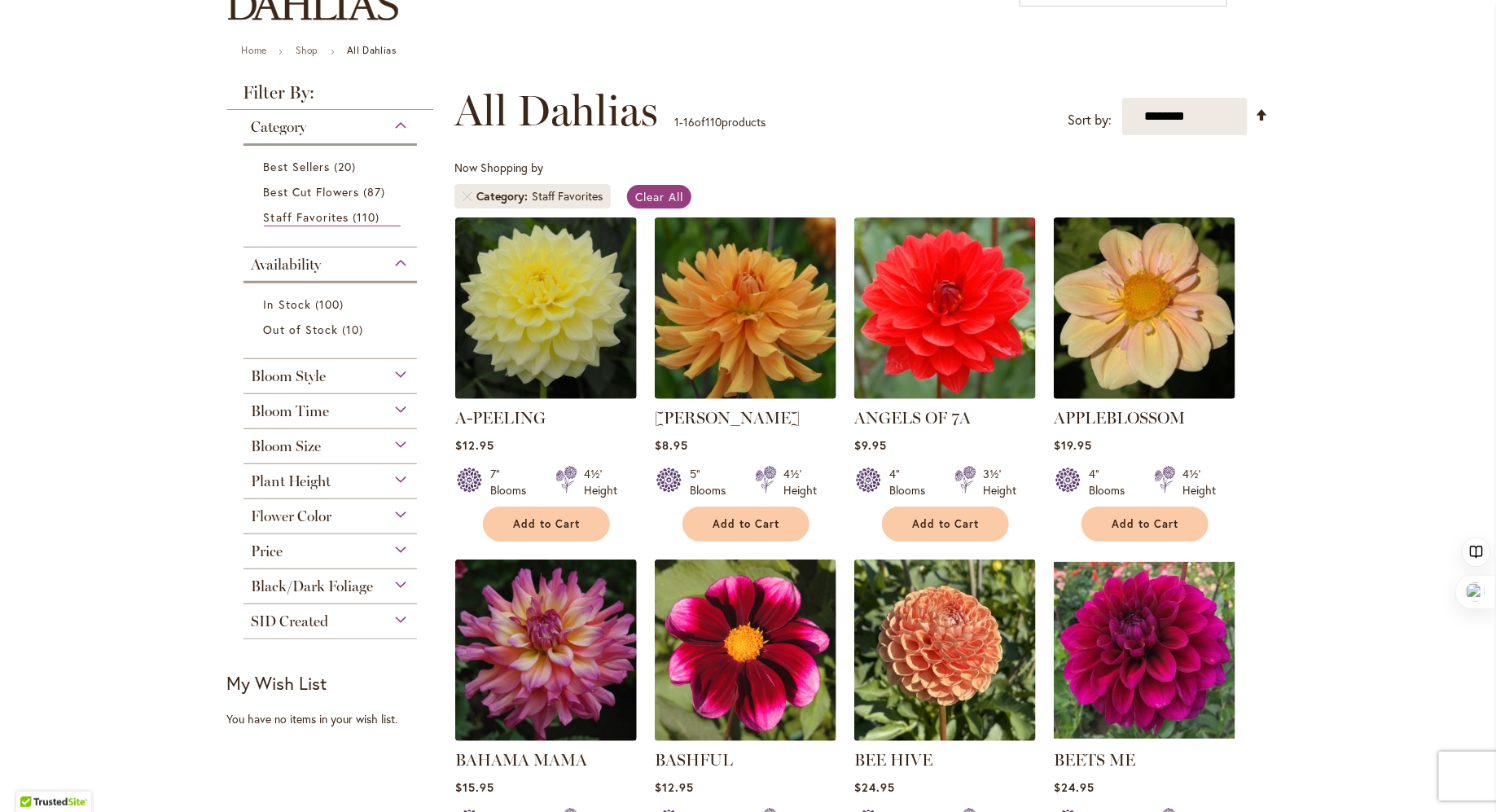
scroll to position [150, 0]
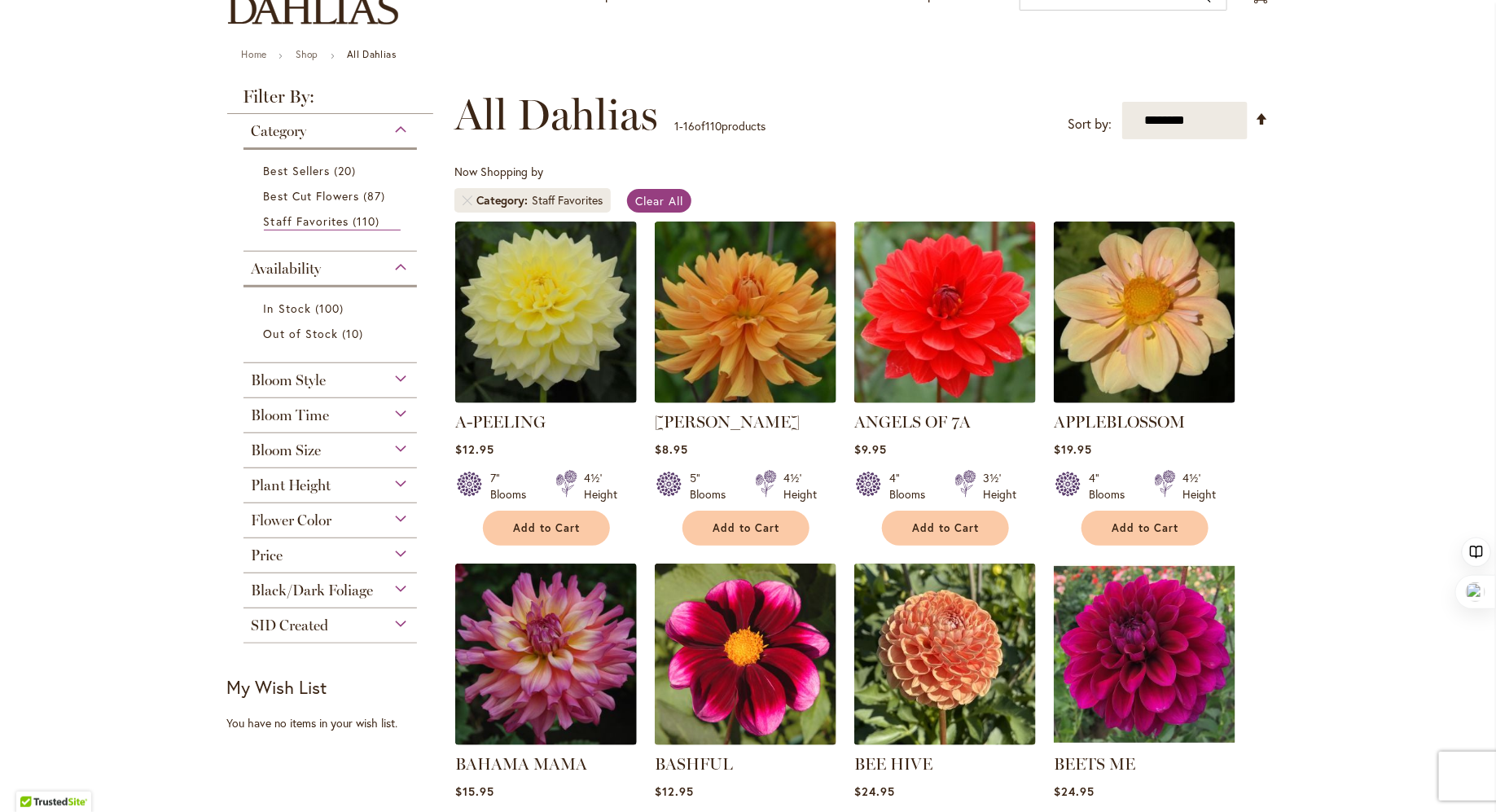
click at [399, 372] on div "Bloom Style" at bounding box center [330, 376] width 174 height 26
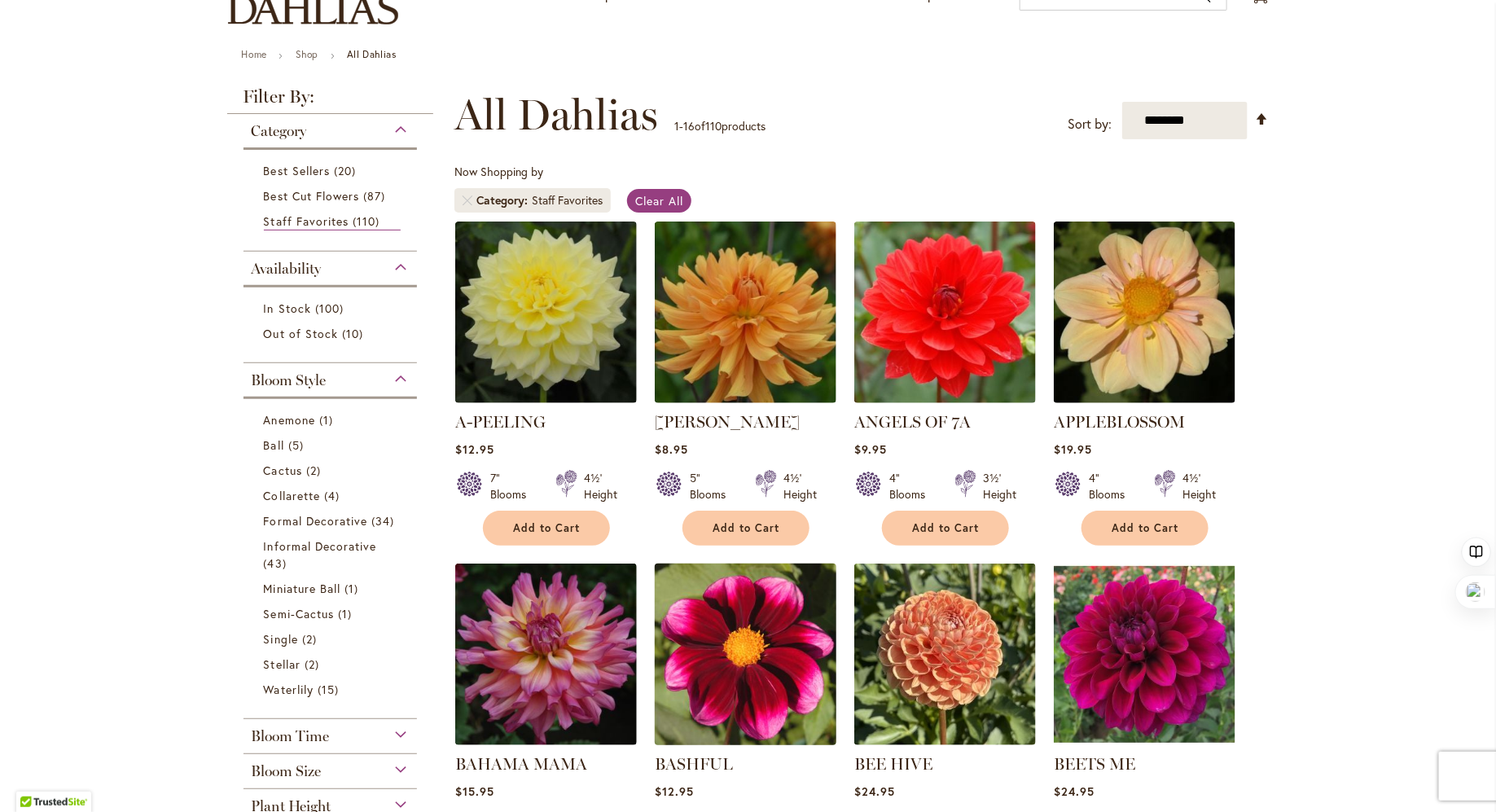
click at [730, 652] on img at bounding box center [745, 653] width 191 height 191
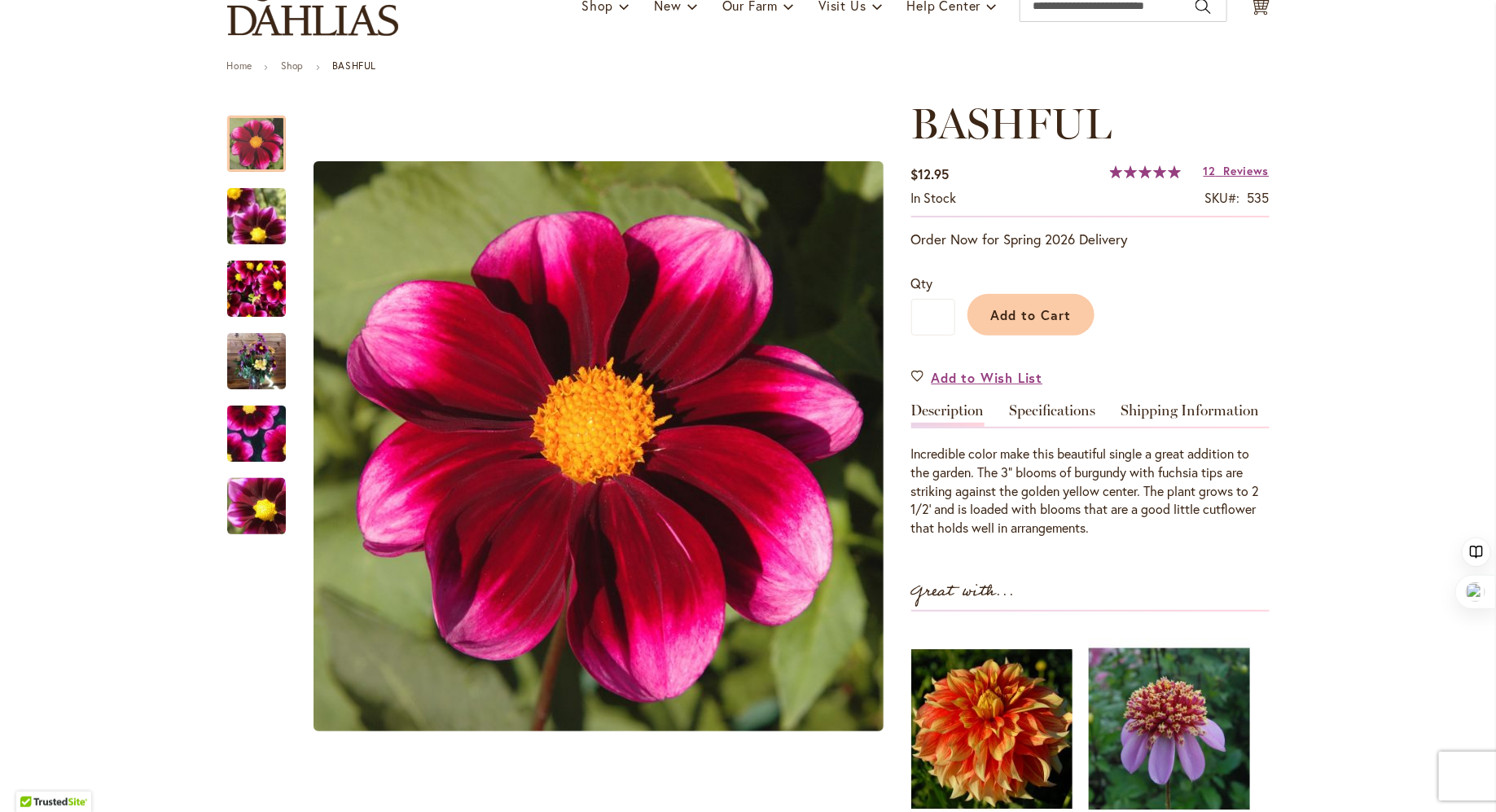
scroll to position [136, 0]
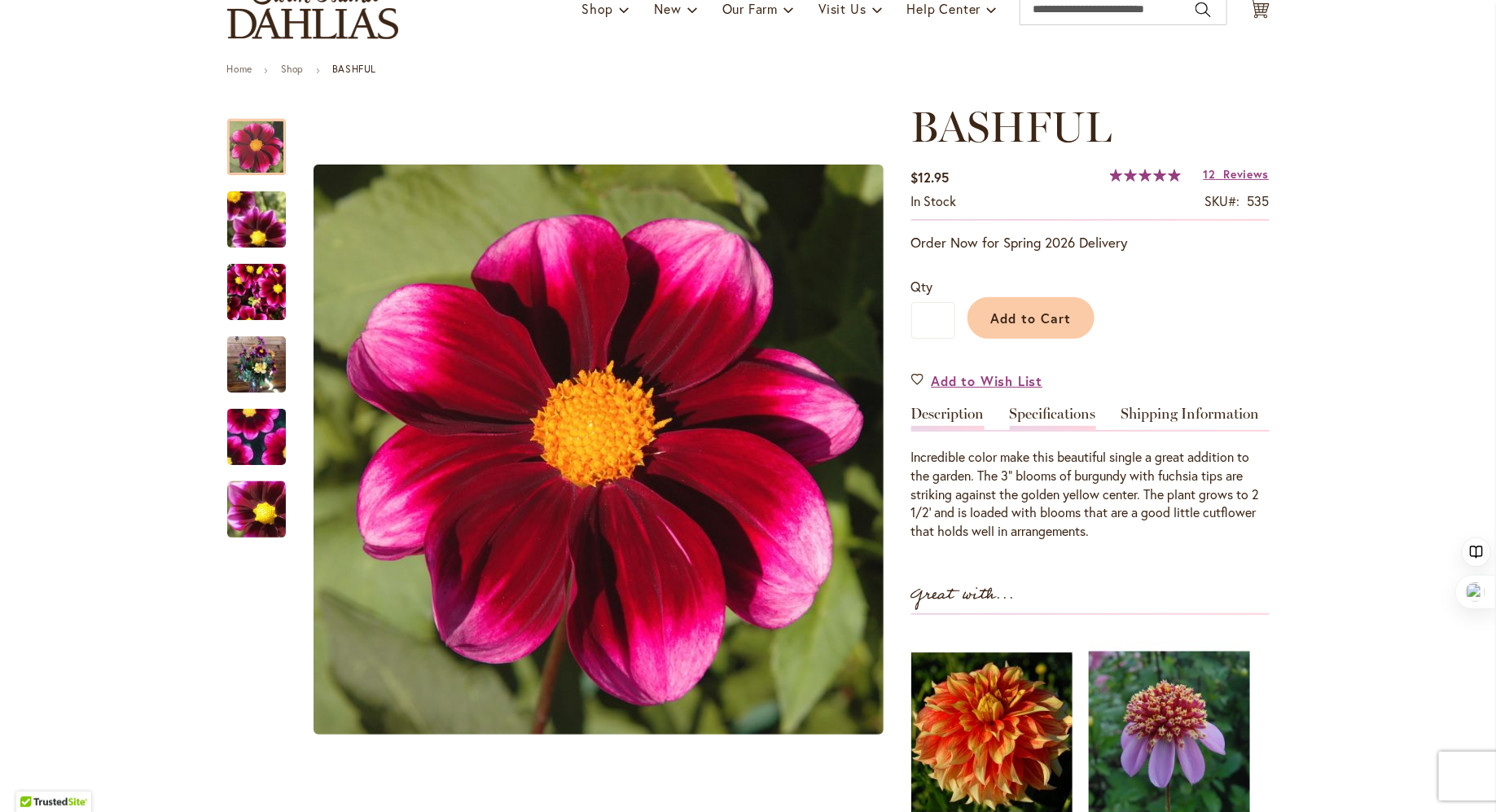
click at [1063, 409] on link "Specifications" at bounding box center [1053, 417] width 87 height 23
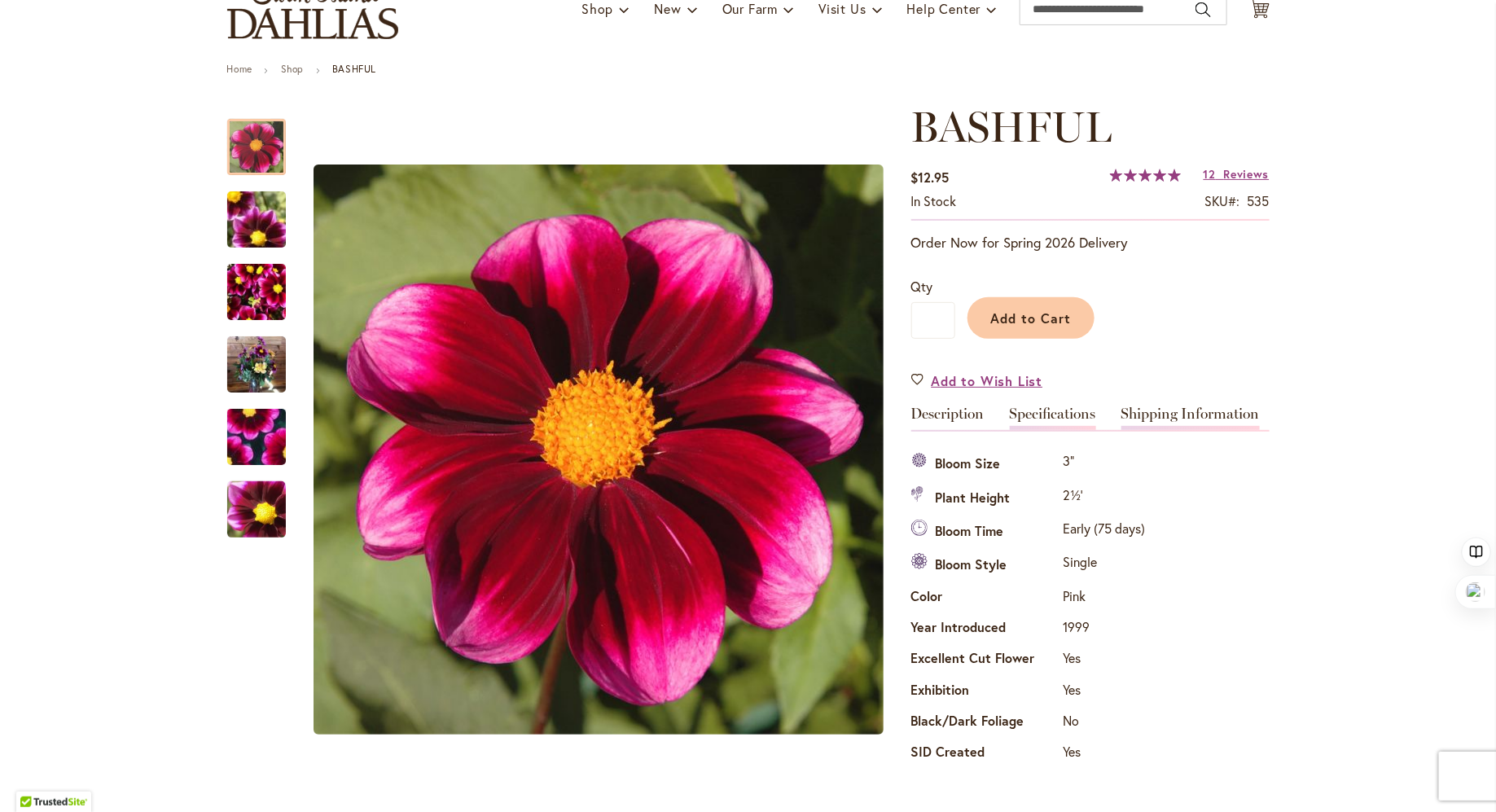
click at [1149, 407] on link "Shipping Information" at bounding box center [1190, 417] width 138 height 23
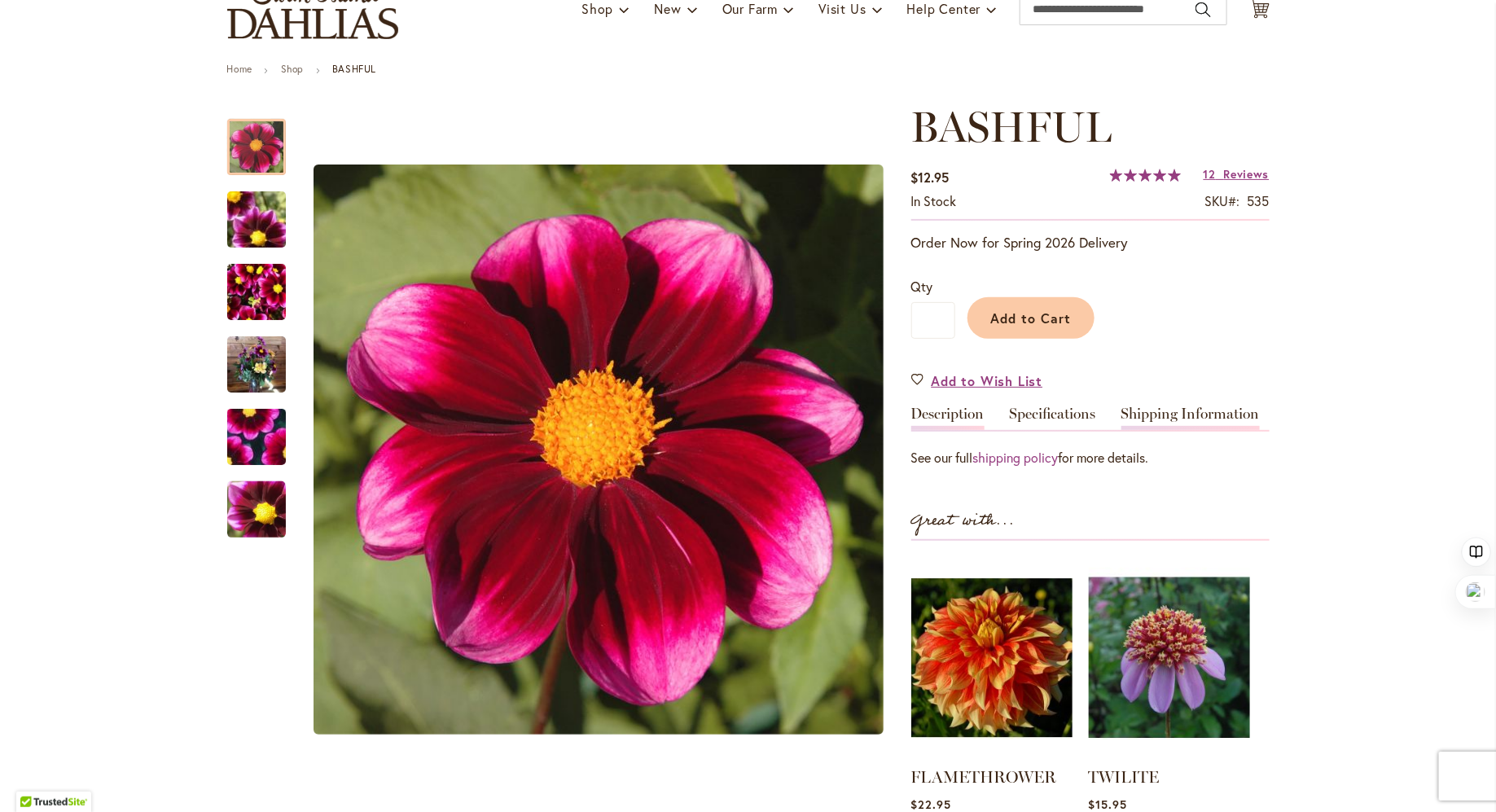
click at [953, 414] on link "Description" at bounding box center [948, 417] width 73 height 23
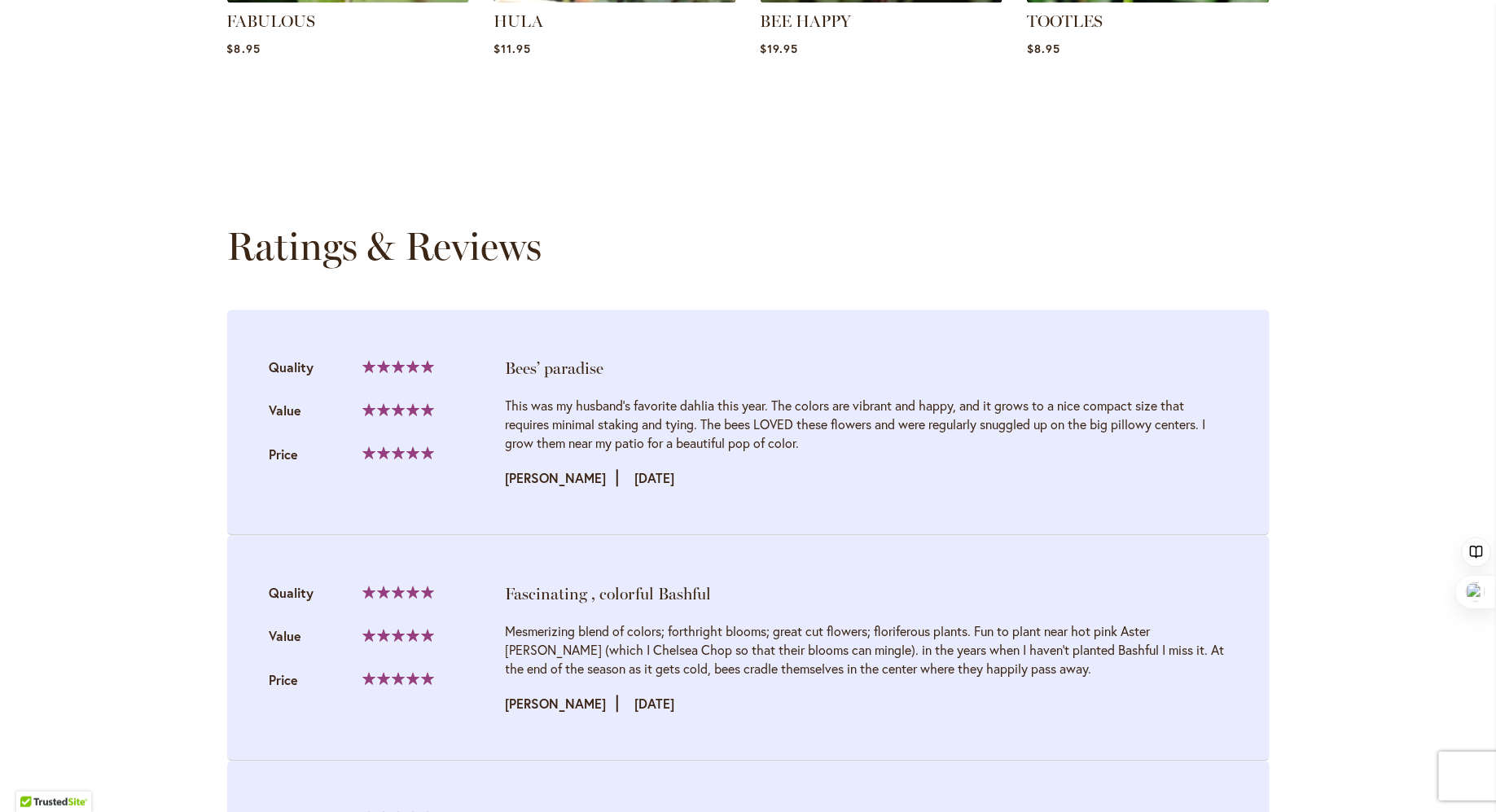
scroll to position [1533, 0]
